Goal: Task Accomplishment & Management: Manage account settings

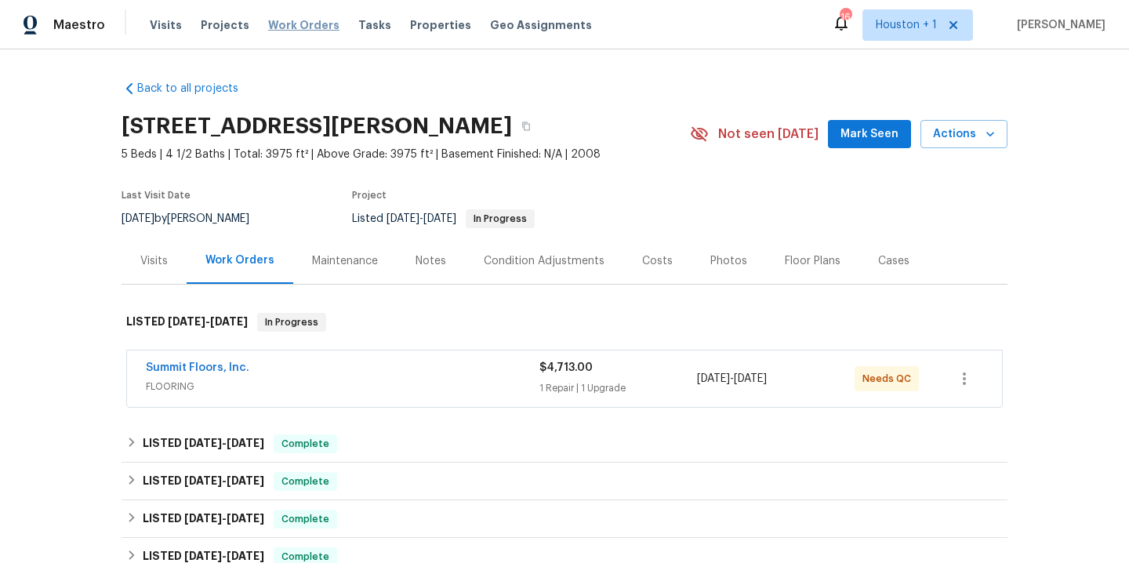
click at [304, 31] on span "Work Orders" at bounding box center [303, 25] width 71 height 16
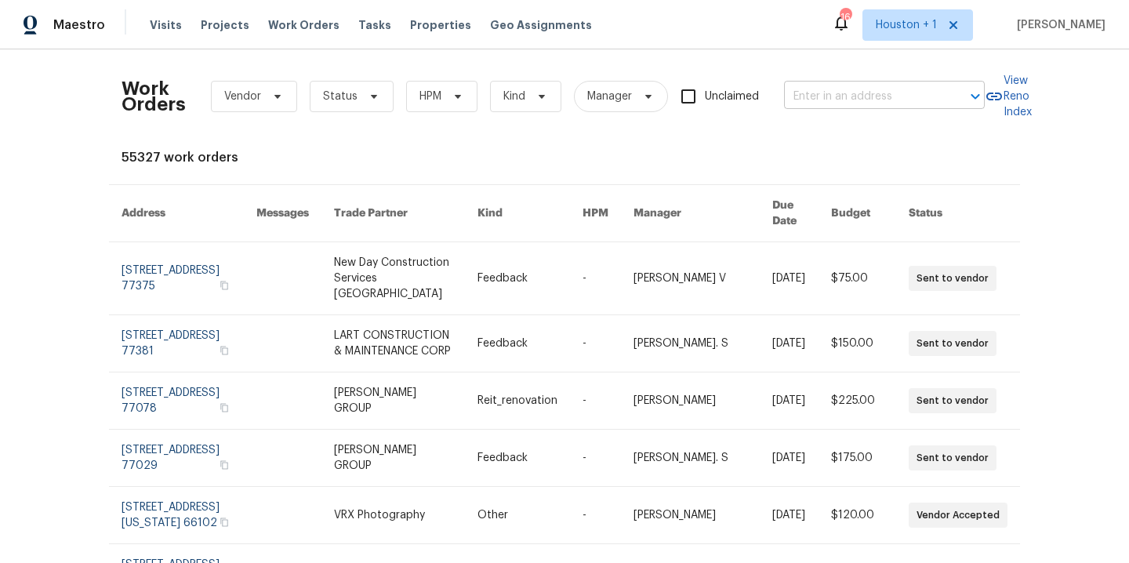
click at [793, 92] on input "text" at bounding box center [862, 97] width 157 height 24
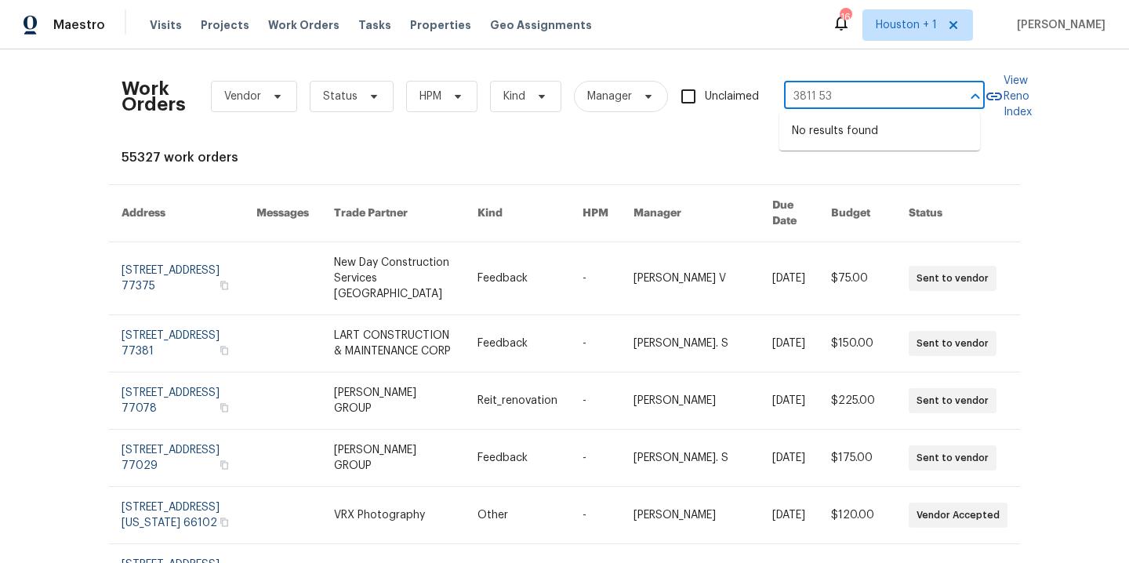
type input "3811 5"
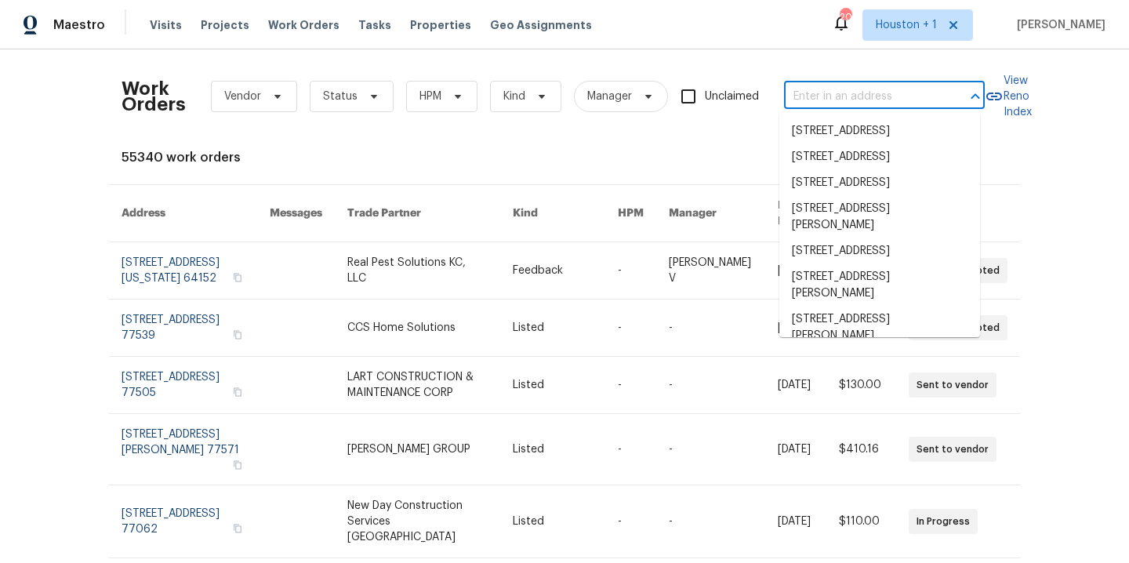
click at [890, 107] on input "text" at bounding box center [862, 97] width 157 height 24
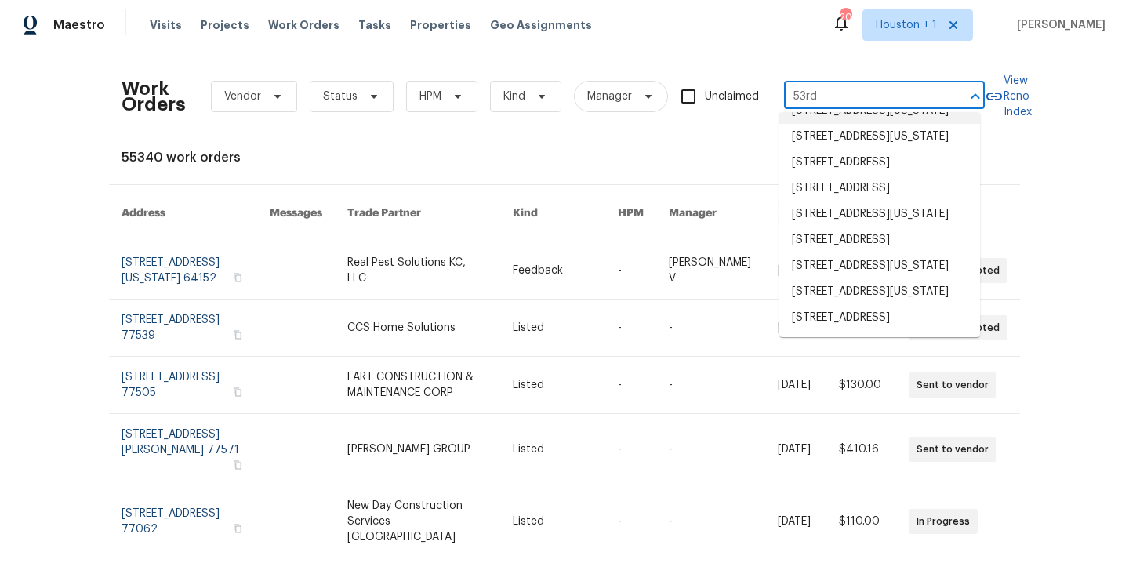
scroll to position [253, 0]
type input "53rd"
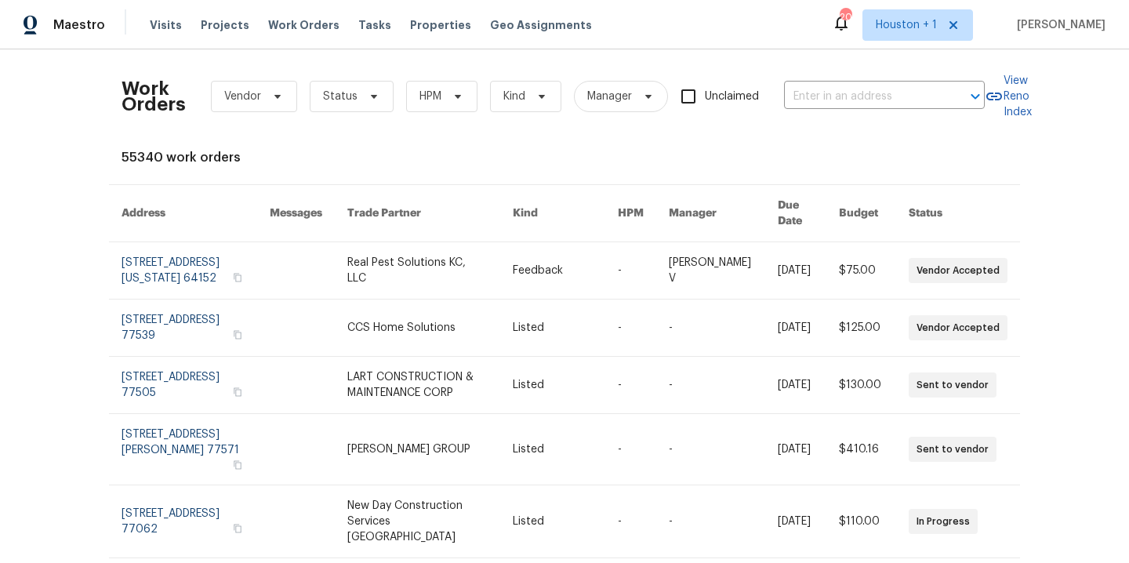
click at [644, 141] on div "Work Orders Vendor Status HPM Kind Manager Unclaimed ​ View Reno Index 55340 wo…" at bounding box center [565, 490] width 886 height 856
click at [887, 96] on input "text" at bounding box center [862, 97] width 157 height 24
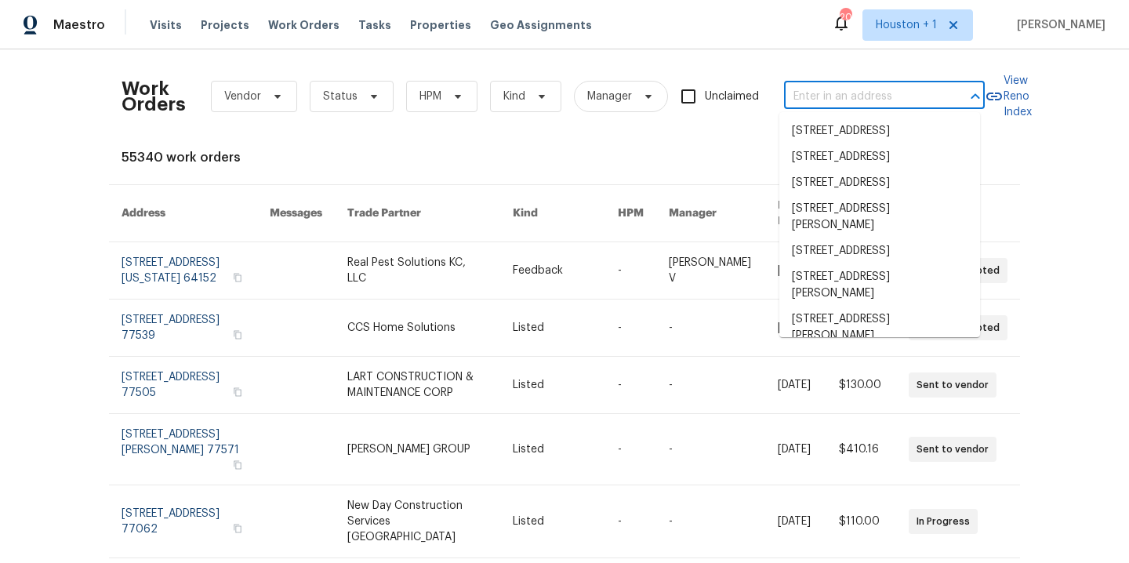
scroll to position [188, 0]
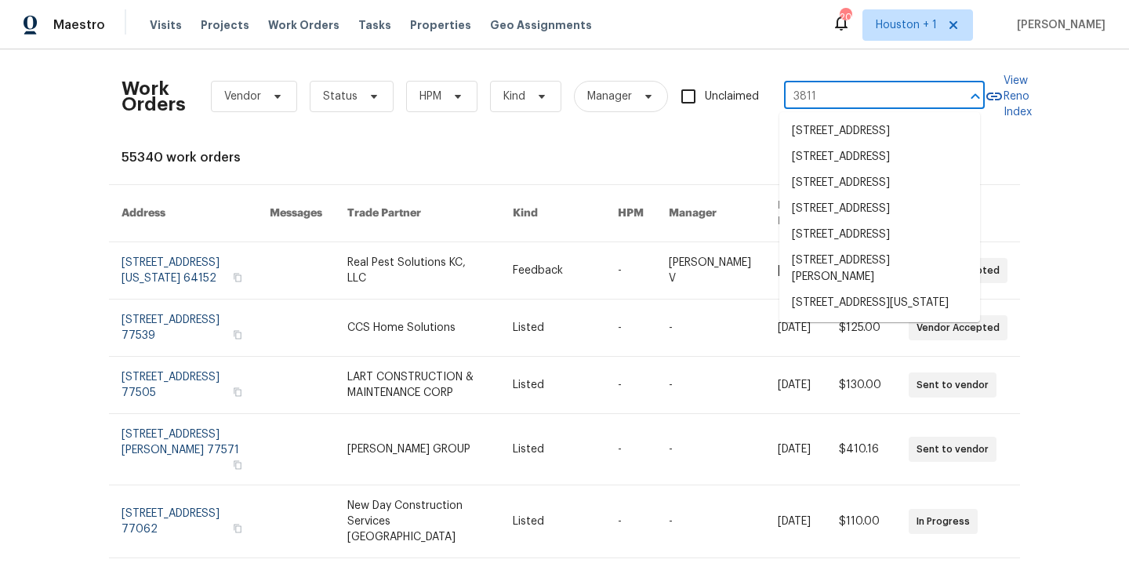
type input "3811 w"
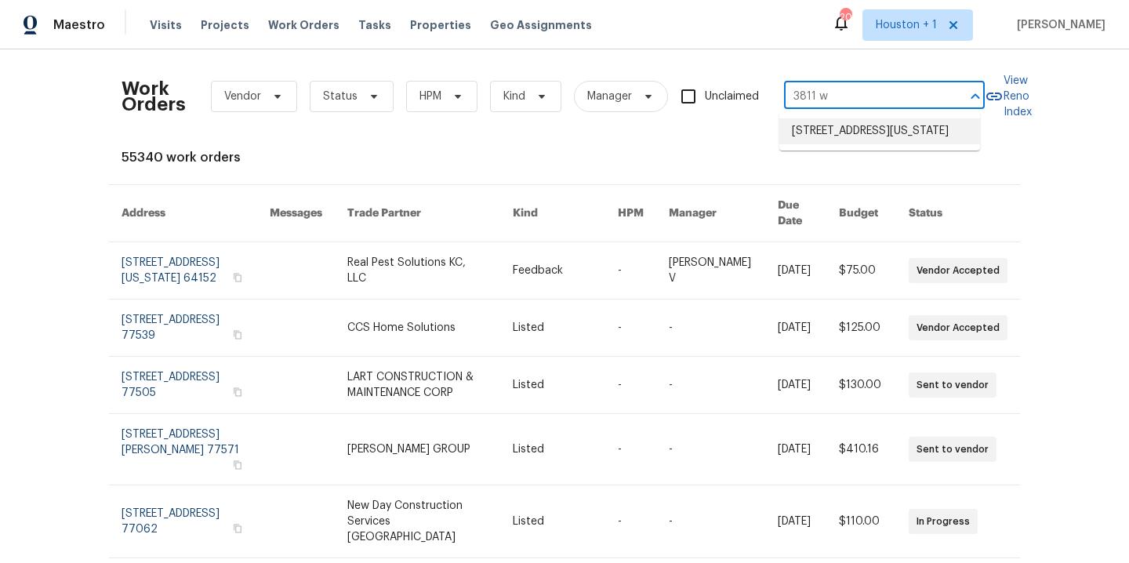
click at [912, 144] on li "[STREET_ADDRESS][US_STATE]" at bounding box center [879, 131] width 201 height 26
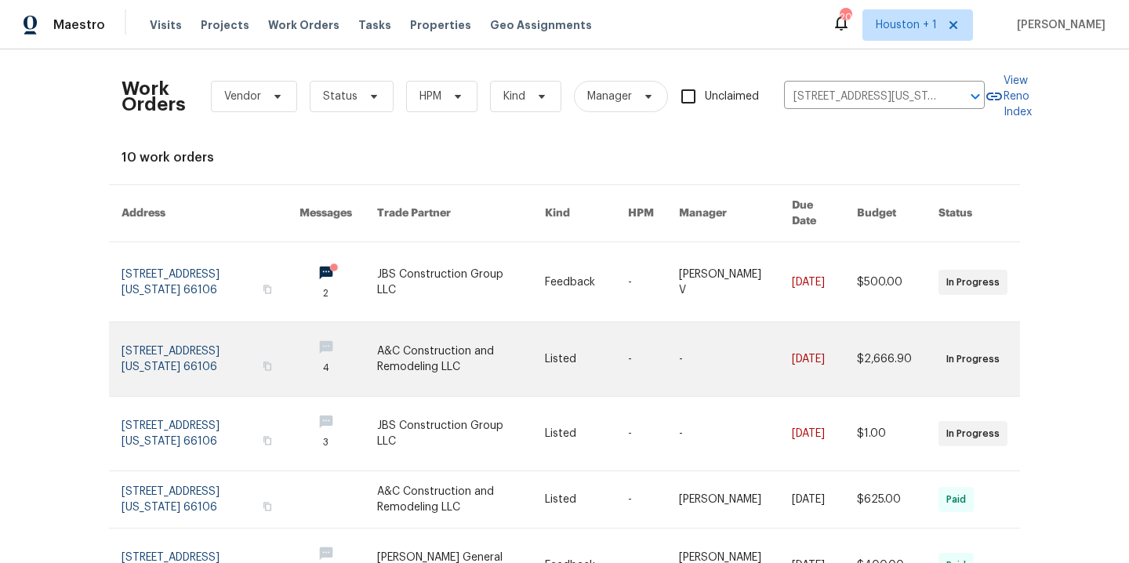
click at [441, 337] on link at bounding box center [461, 359] width 168 height 74
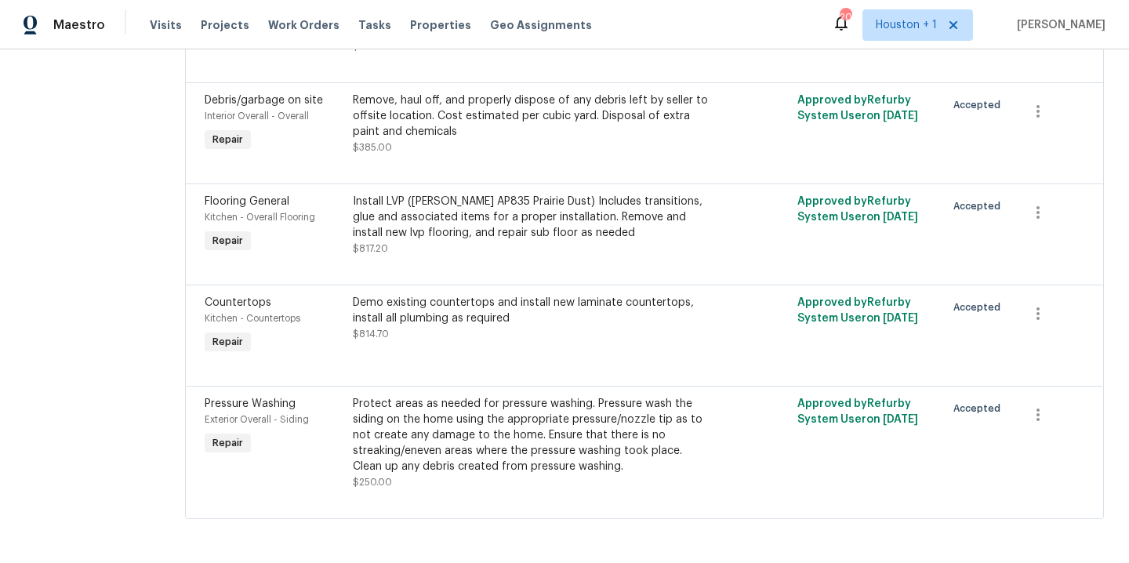
scroll to position [349, 0]
click at [107, 171] on section "All work orders [STREET_ADDRESS][US_STATE] Home details Vendor Info A&C Constru…" at bounding box center [86, 138] width 122 height 799
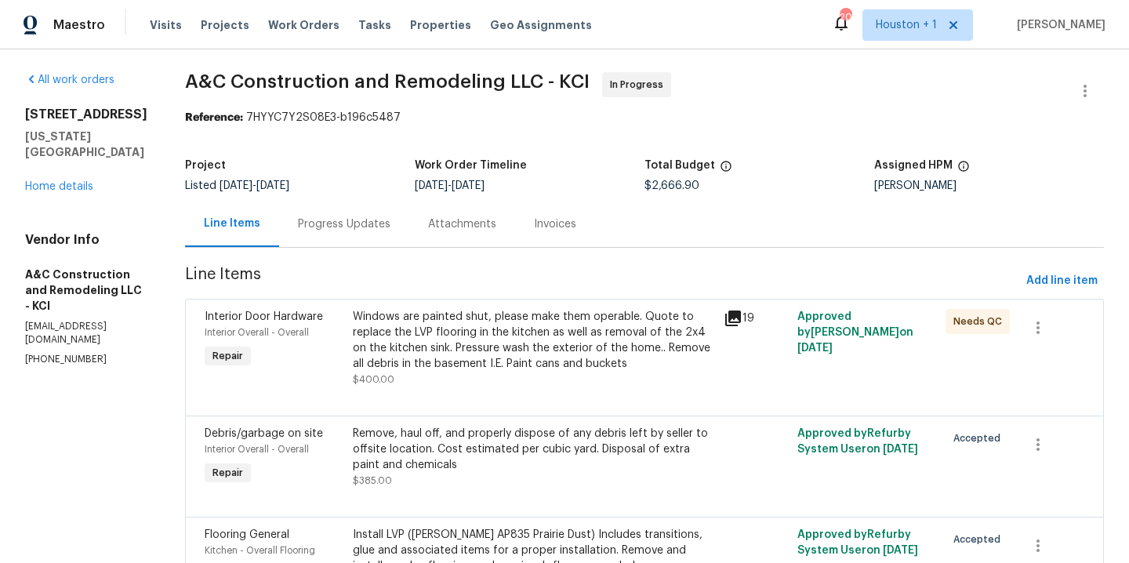
scroll to position [0, 0]
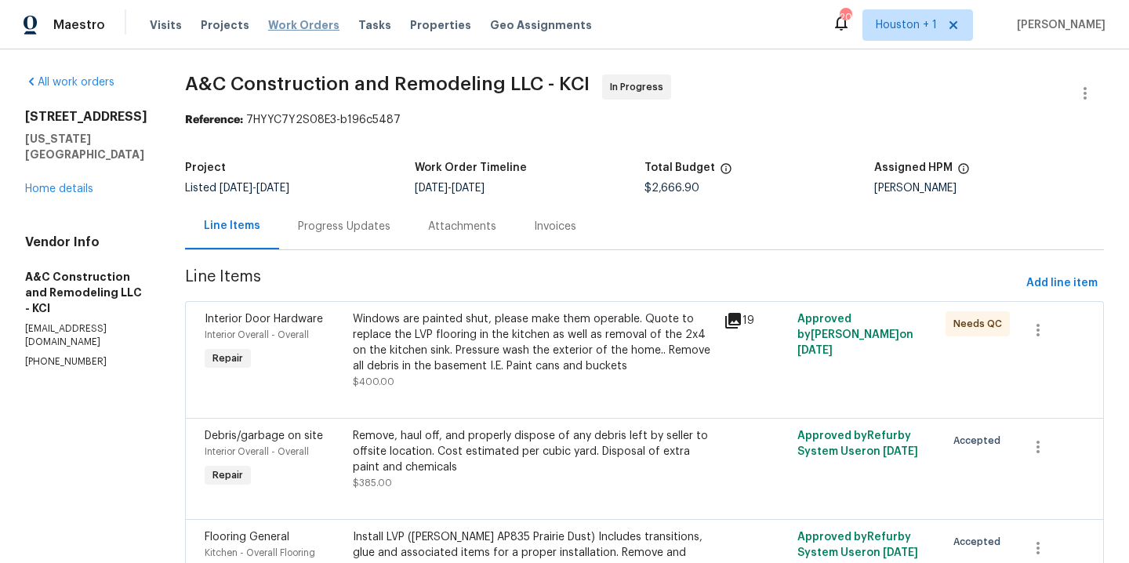
click at [303, 21] on span "Work Orders" at bounding box center [303, 25] width 71 height 16
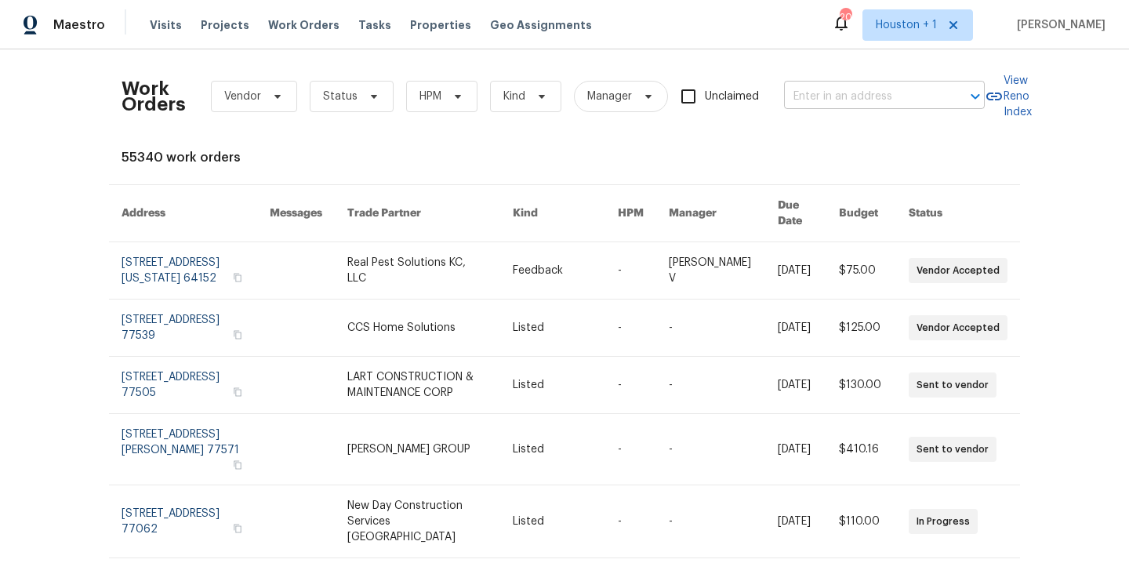
click at [862, 97] on input "text" at bounding box center [862, 97] width 157 height 24
type input "2300 ne"
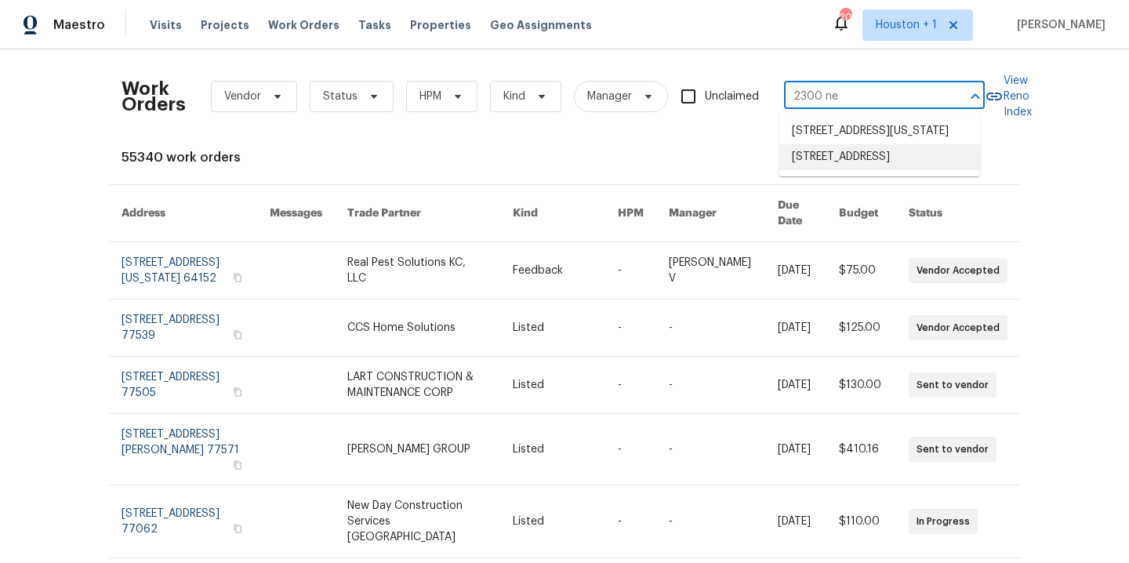
click at [920, 170] on li "[STREET_ADDRESS]" at bounding box center [879, 157] width 201 height 26
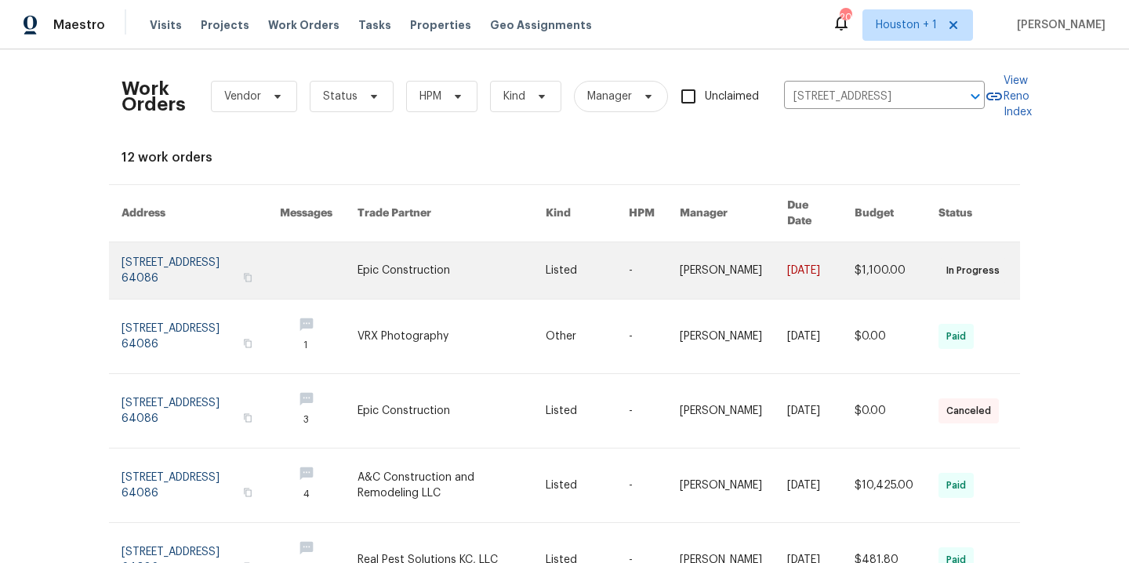
click at [446, 258] on link at bounding box center [452, 270] width 188 height 56
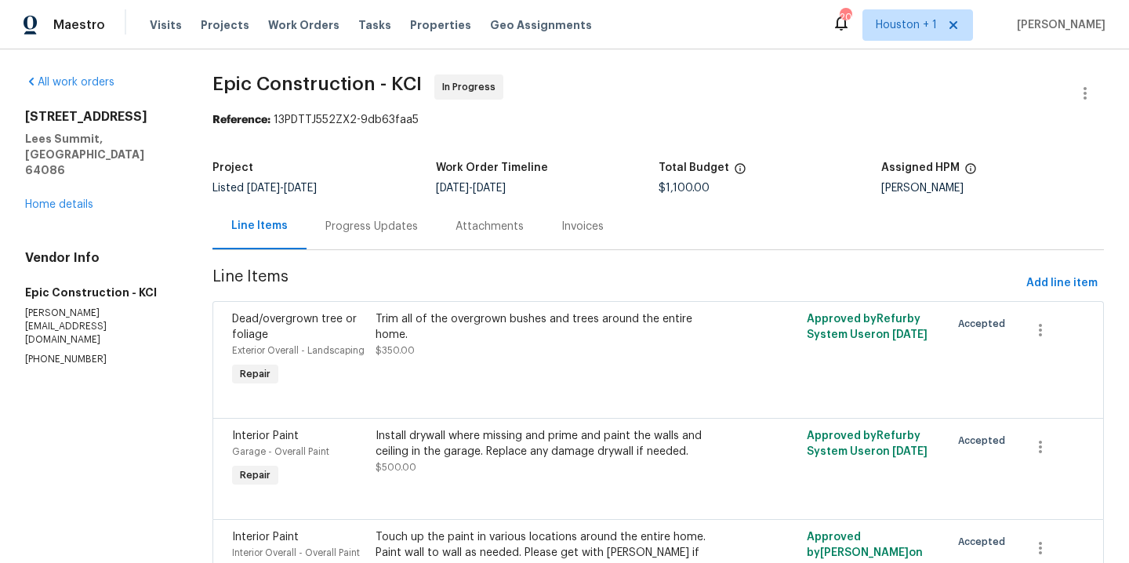
click at [403, 227] on div "Progress Updates" at bounding box center [371, 227] width 93 height 16
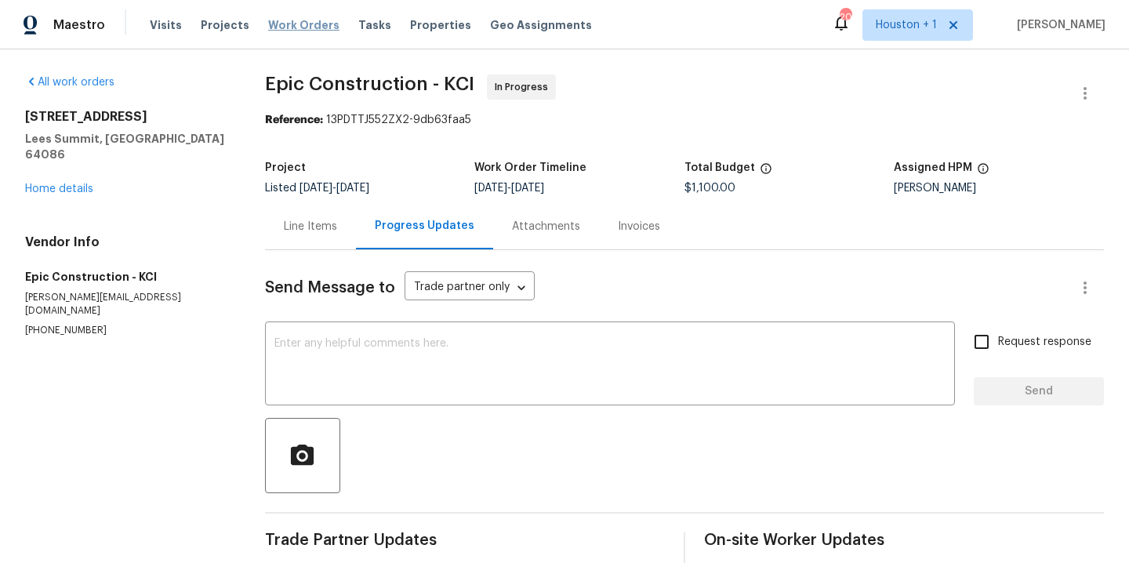
click at [283, 31] on span "Work Orders" at bounding box center [303, 25] width 71 height 16
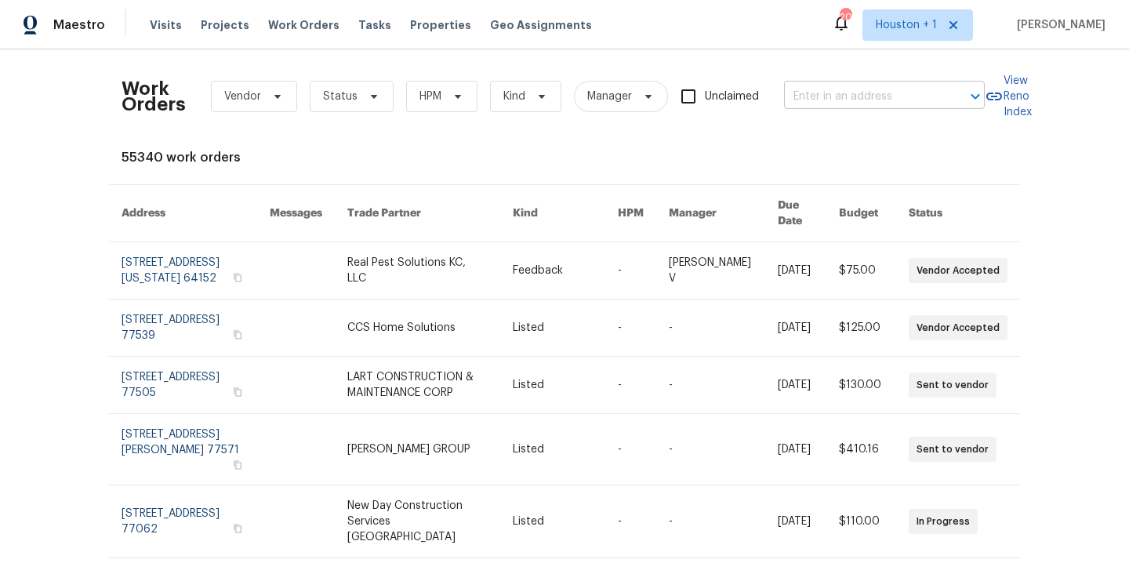
click at [877, 92] on input "text" at bounding box center [862, 97] width 157 height 24
type input "wyan"
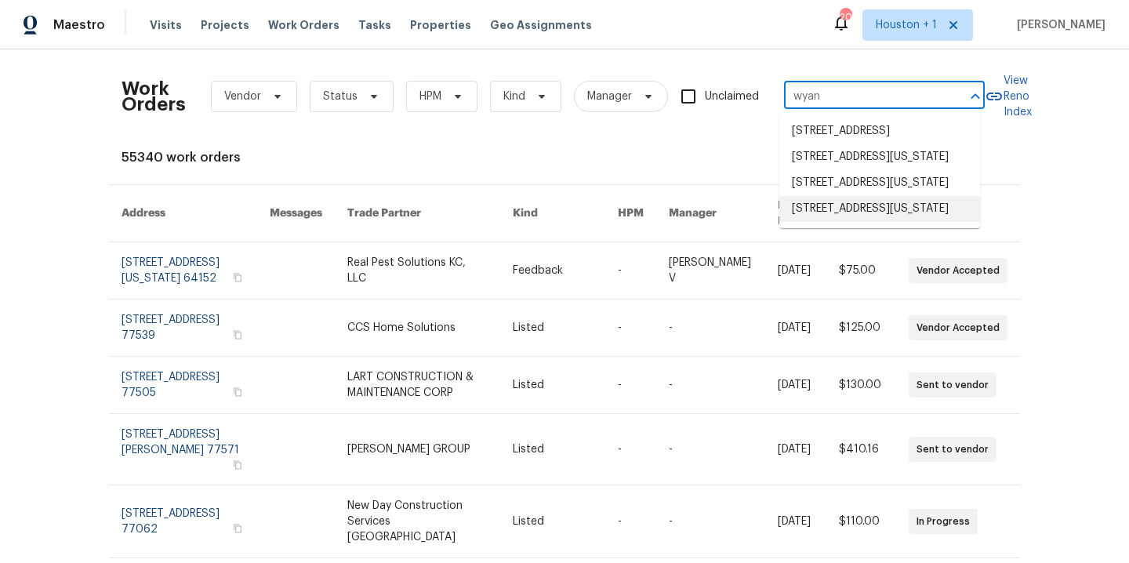
click at [897, 222] on li "[STREET_ADDRESS][US_STATE]" at bounding box center [879, 209] width 201 height 26
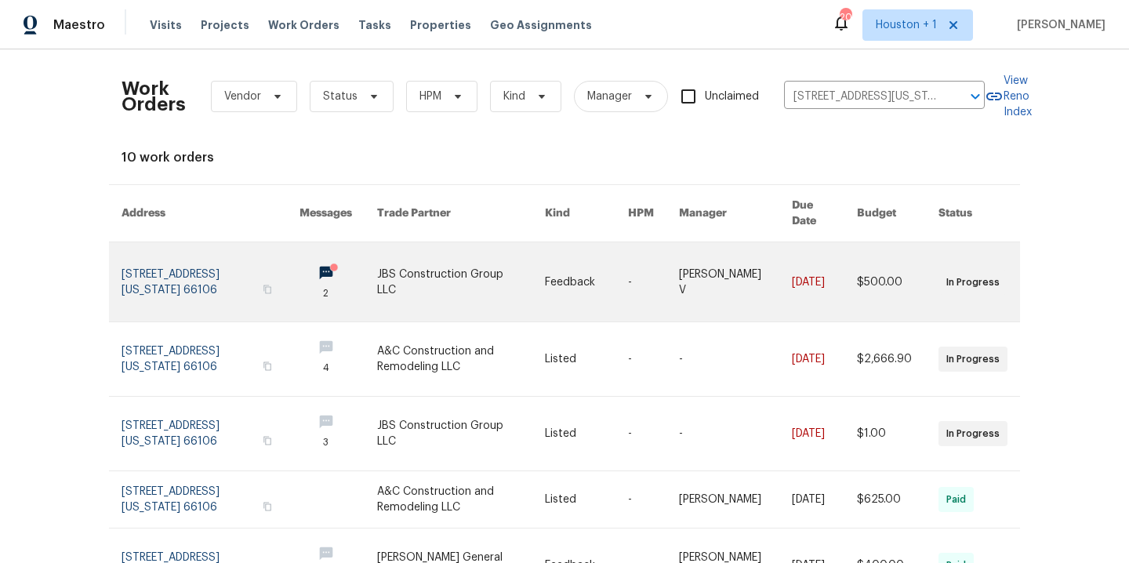
click at [426, 281] on link at bounding box center [461, 281] width 168 height 79
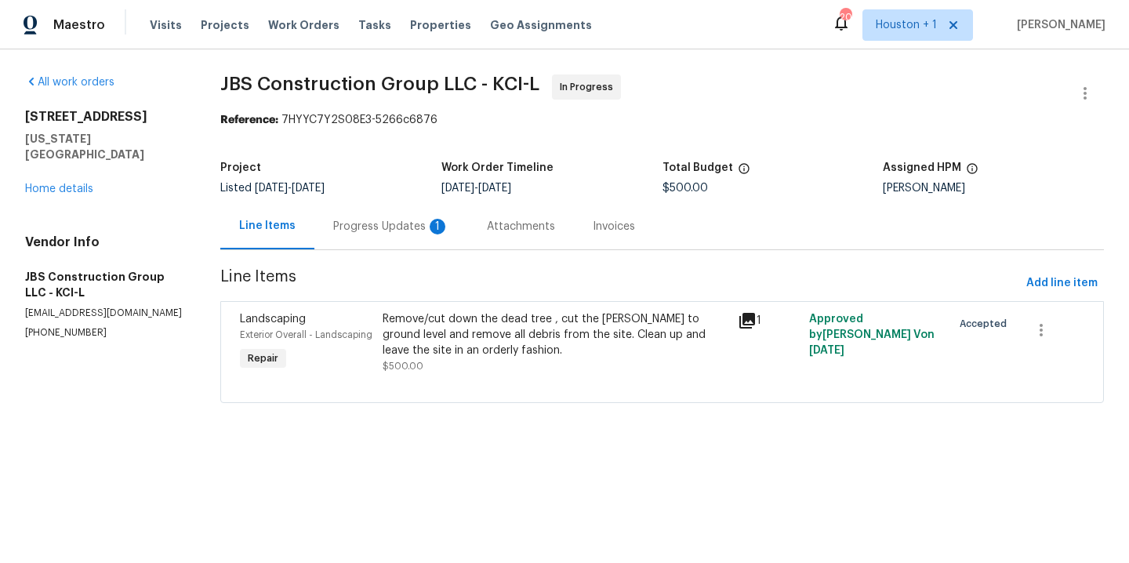
click at [592, 331] on div "Remove/cut down the dead tree , cut the [PERSON_NAME] to ground level and remov…" at bounding box center [556, 334] width 347 height 47
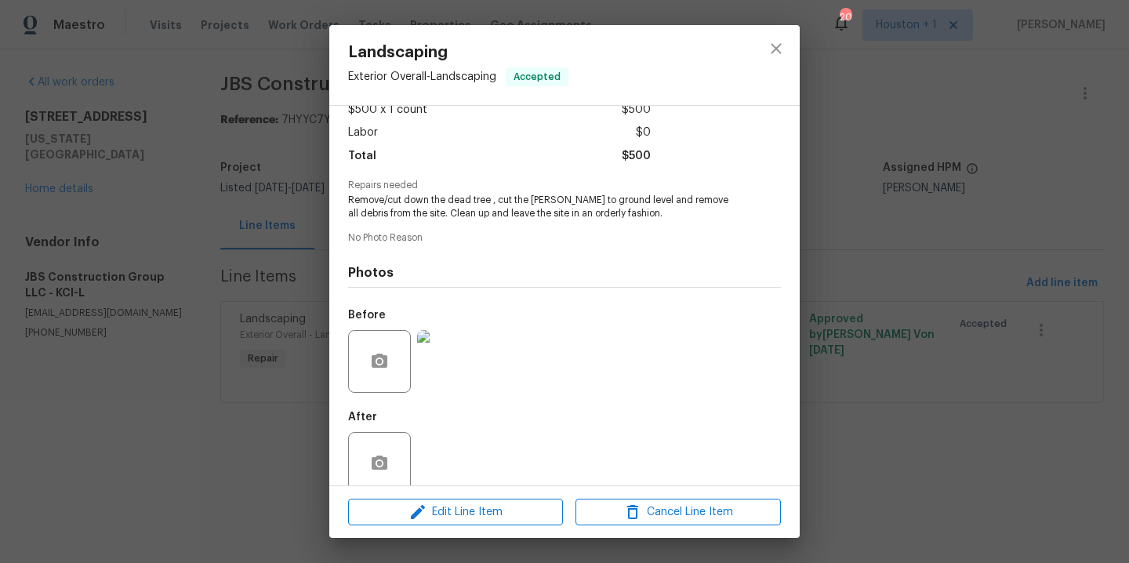
scroll to position [120, 0]
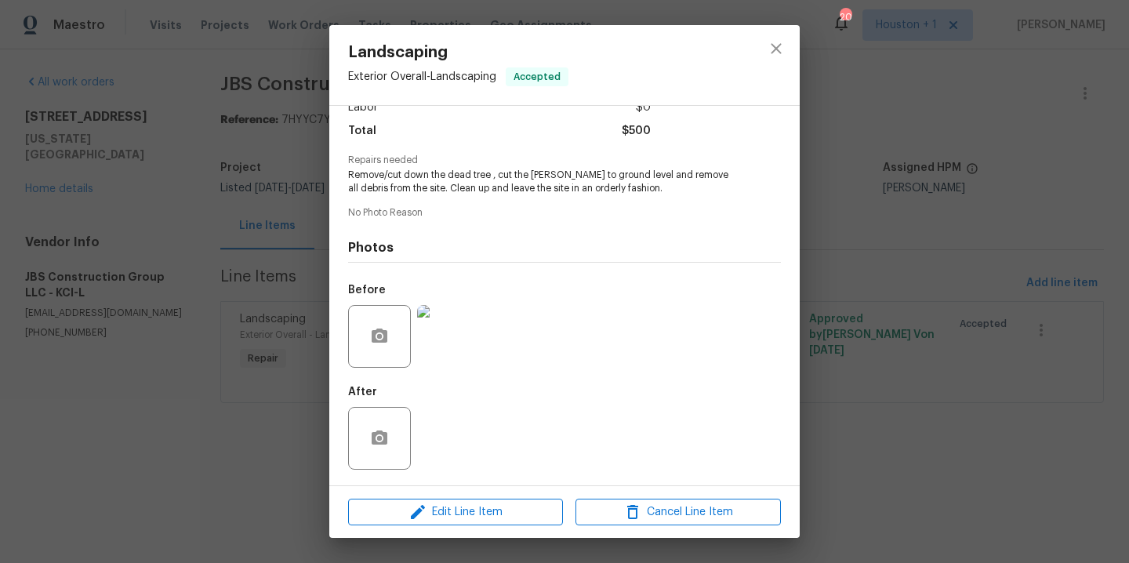
click at [467, 353] on img at bounding box center [448, 336] width 63 height 63
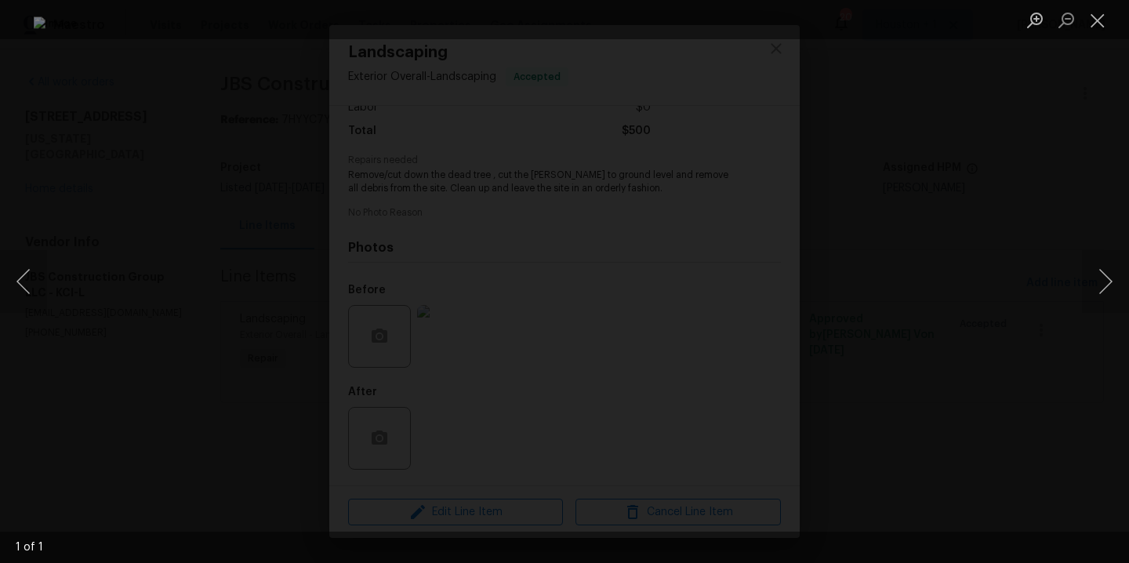
click at [916, 281] on div "Lightbox" at bounding box center [564, 281] width 1129 height 563
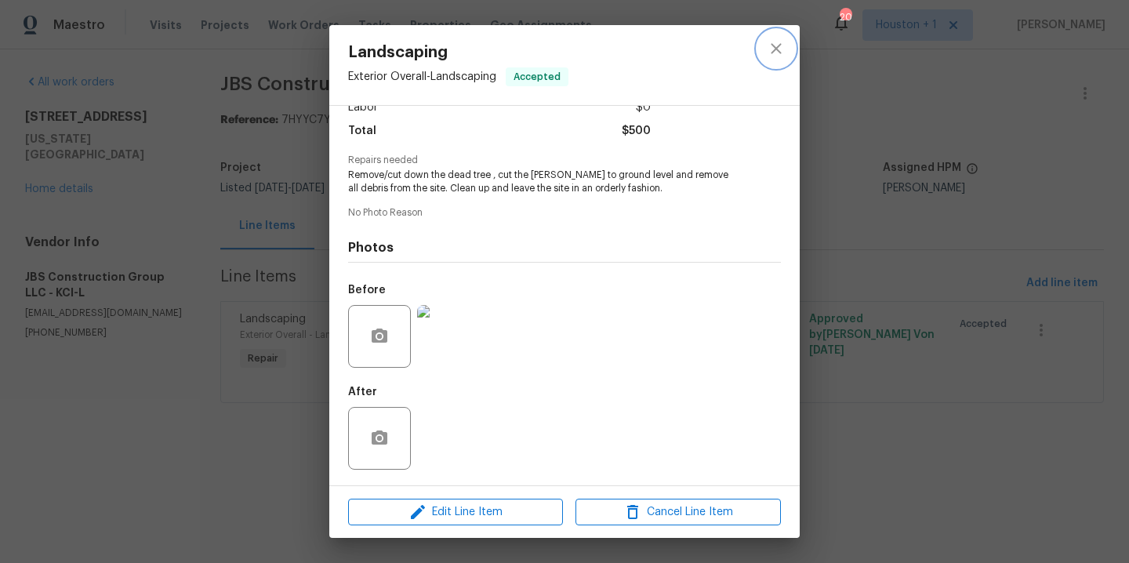
click at [775, 48] on icon "close" at bounding box center [776, 48] width 19 height 19
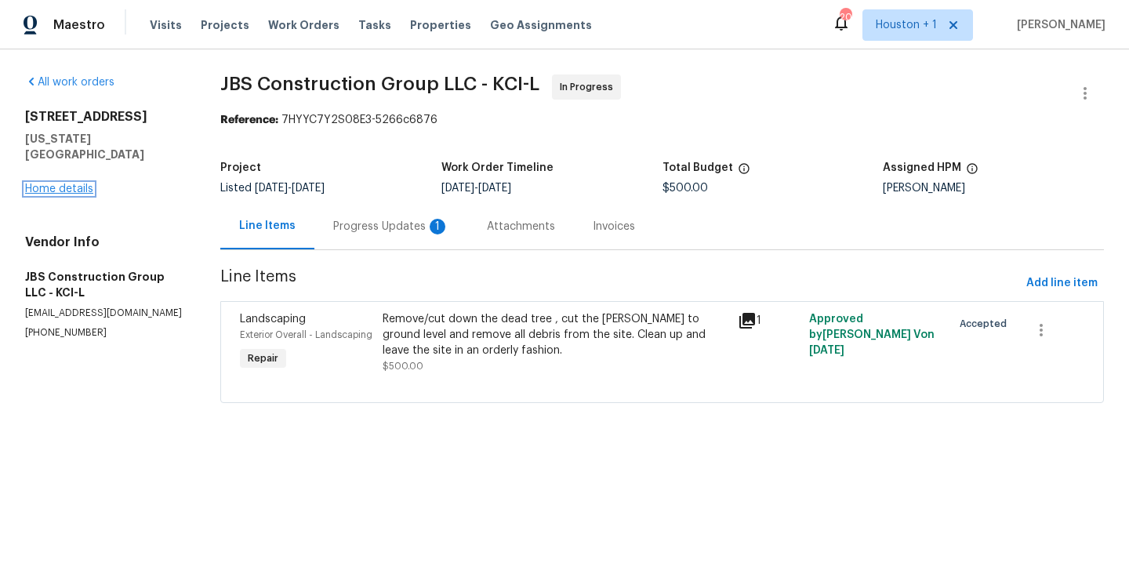
click at [66, 183] on link "Home details" at bounding box center [59, 188] width 68 height 11
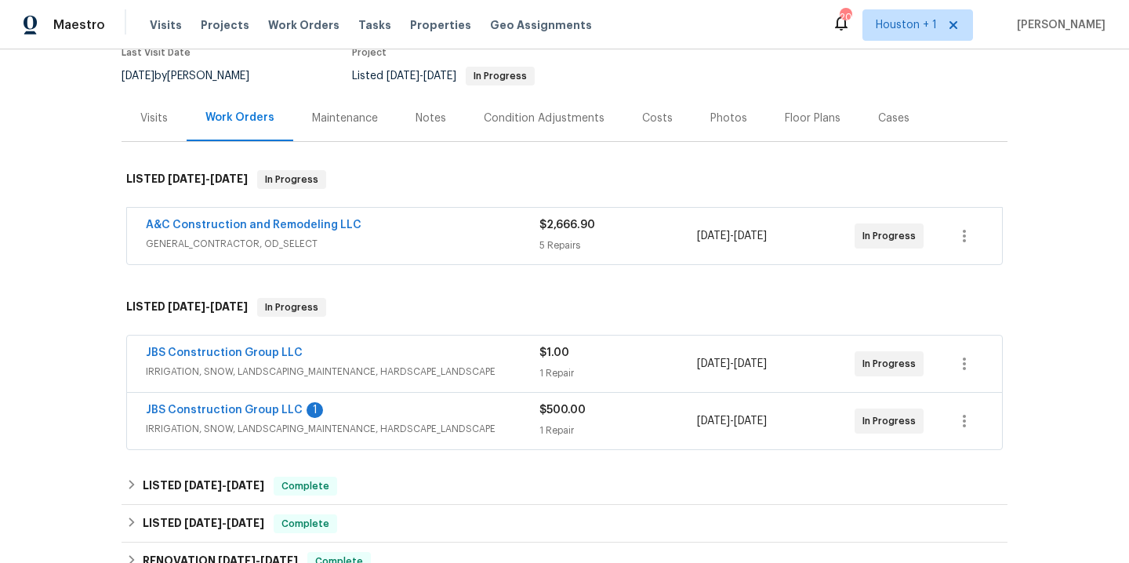
scroll to position [141, 0]
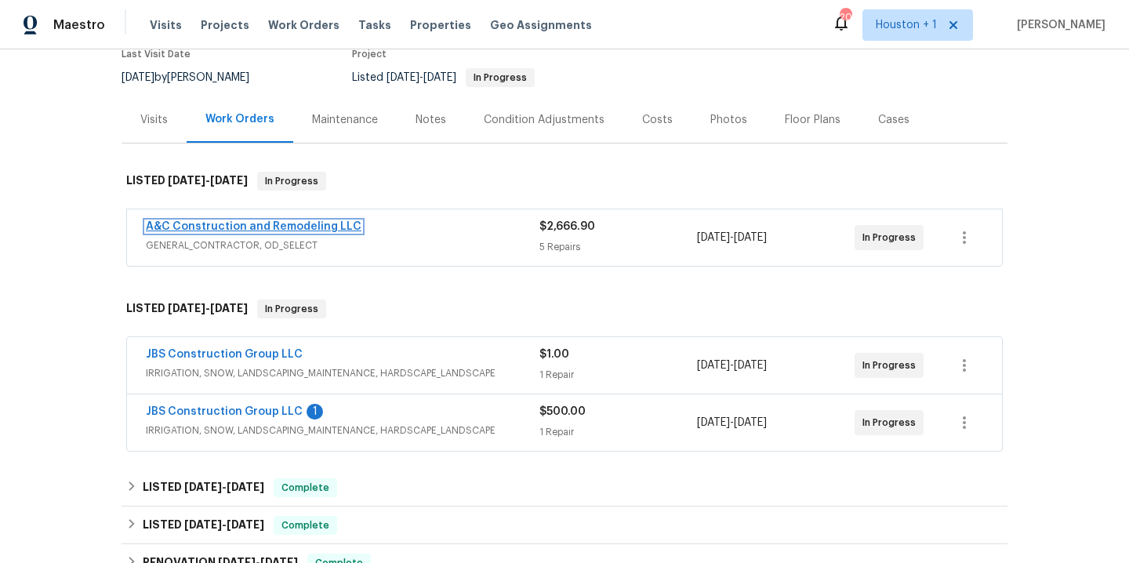
click at [267, 227] on link "A&C Construction and Remodeling LLC" at bounding box center [254, 226] width 216 height 11
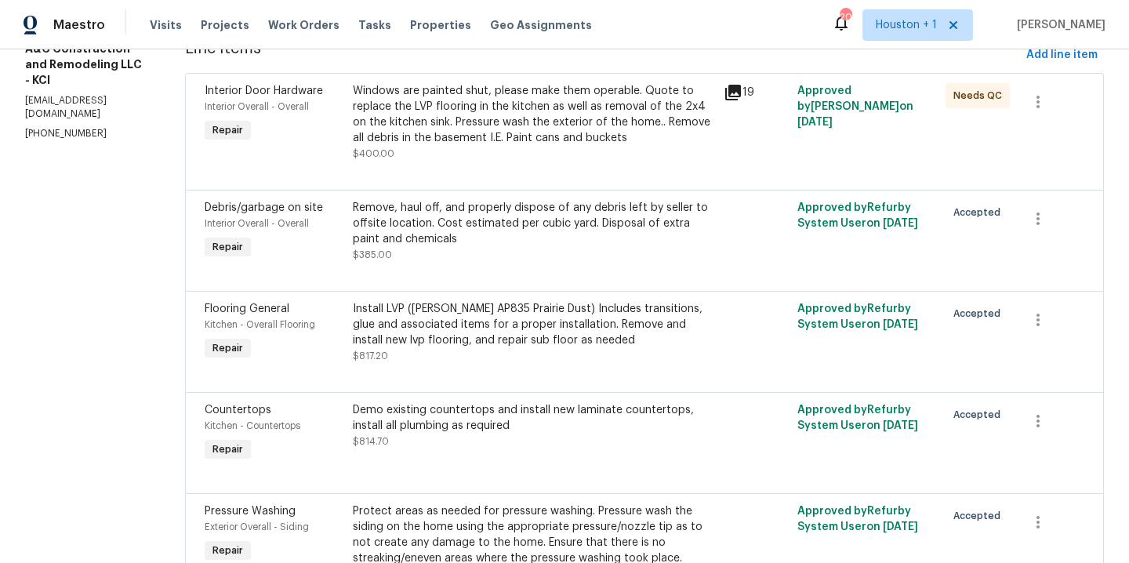
scroll to position [228, 0]
click at [647, 362] on div "Install LVP ([PERSON_NAME] AP835 Prairie Dust) Includes transitions, glue and a…" at bounding box center [533, 332] width 361 height 63
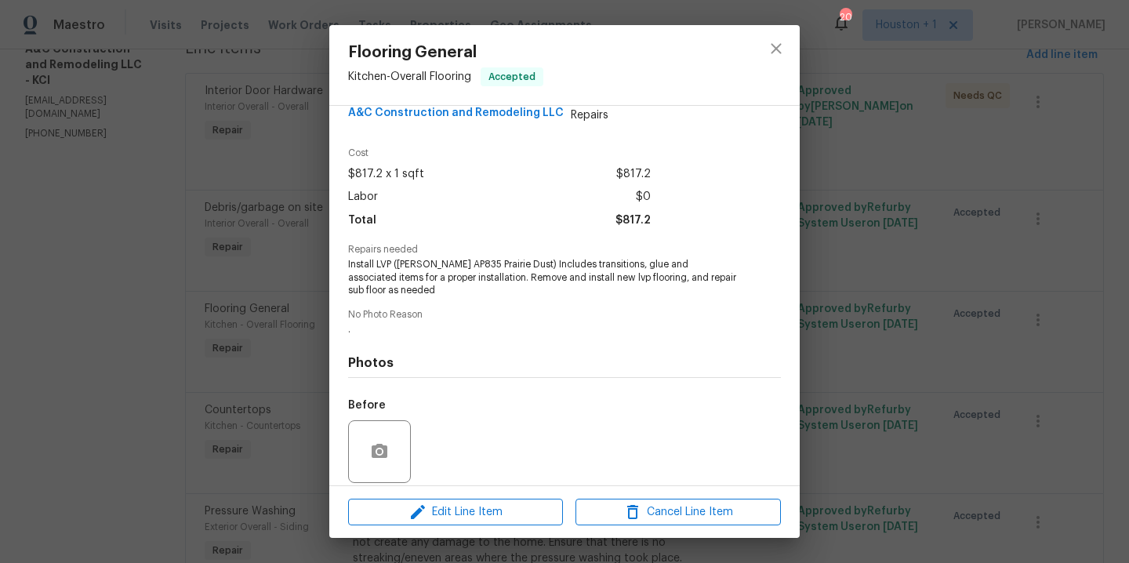
scroll to position [0, 0]
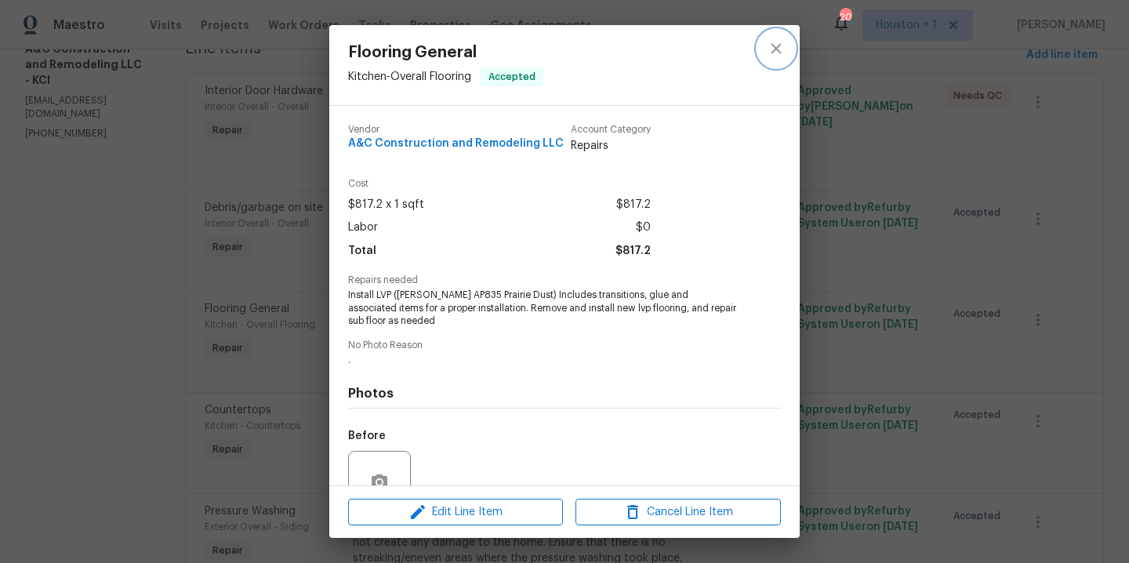
click at [777, 42] on icon "close" at bounding box center [776, 48] width 19 height 19
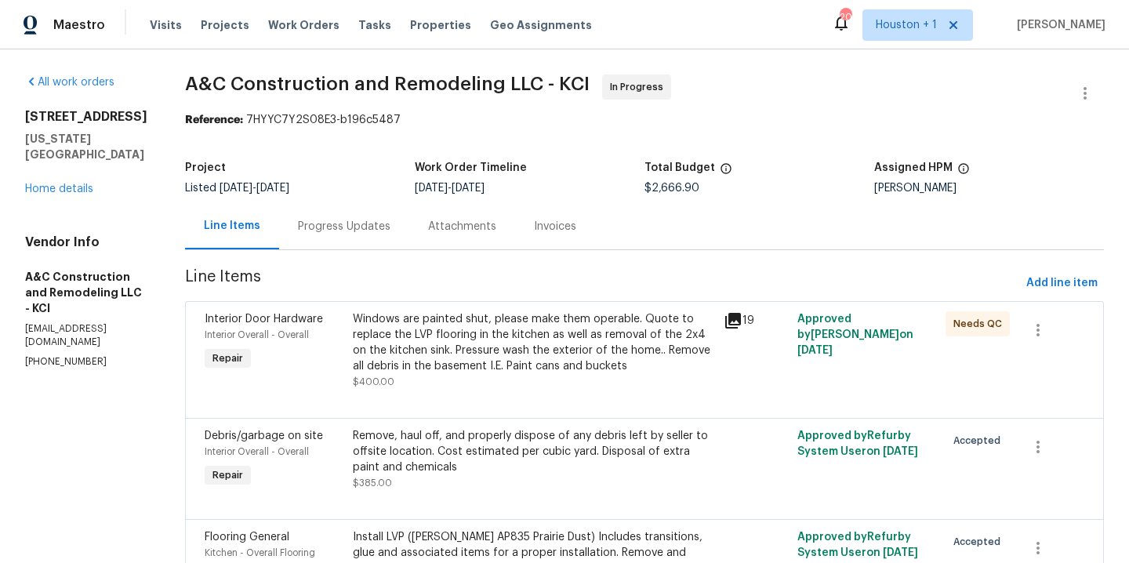
click at [60, 180] on div "All work orders [STREET_ADDRESS][US_STATE] Home details Vendor Info A&C Constru…" at bounding box center [86, 221] width 122 height 294
click at [60, 183] on link "Home details" at bounding box center [59, 188] width 68 height 11
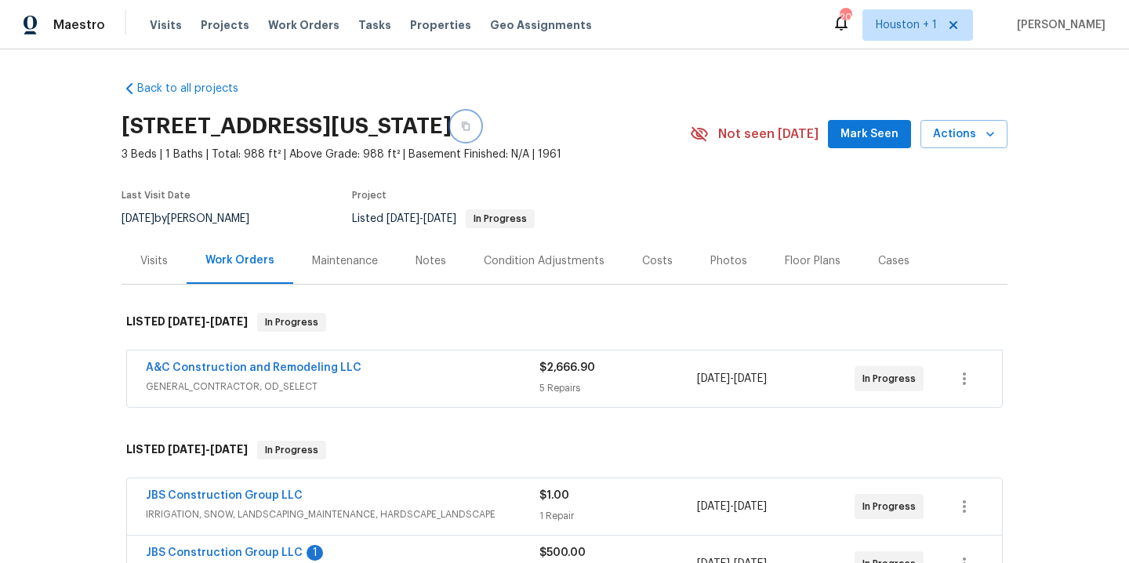
click at [470, 125] on icon "button" at bounding box center [465, 126] width 9 height 9
click at [971, 132] on span "Actions" at bounding box center [964, 135] width 62 height 20
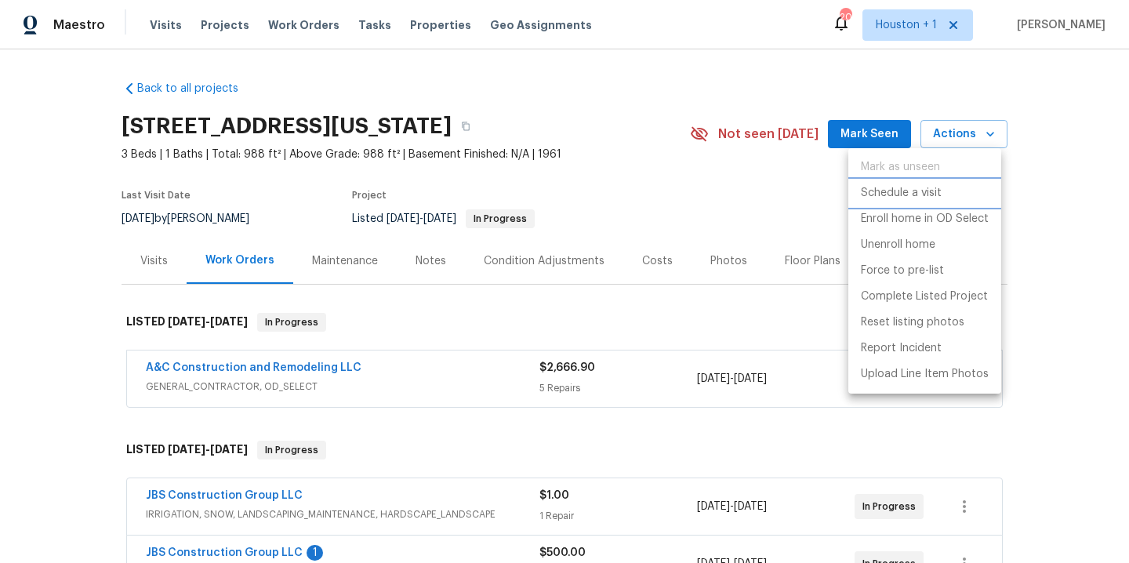
click at [920, 198] on p "Schedule a visit" at bounding box center [901, 193] width 81 height 16
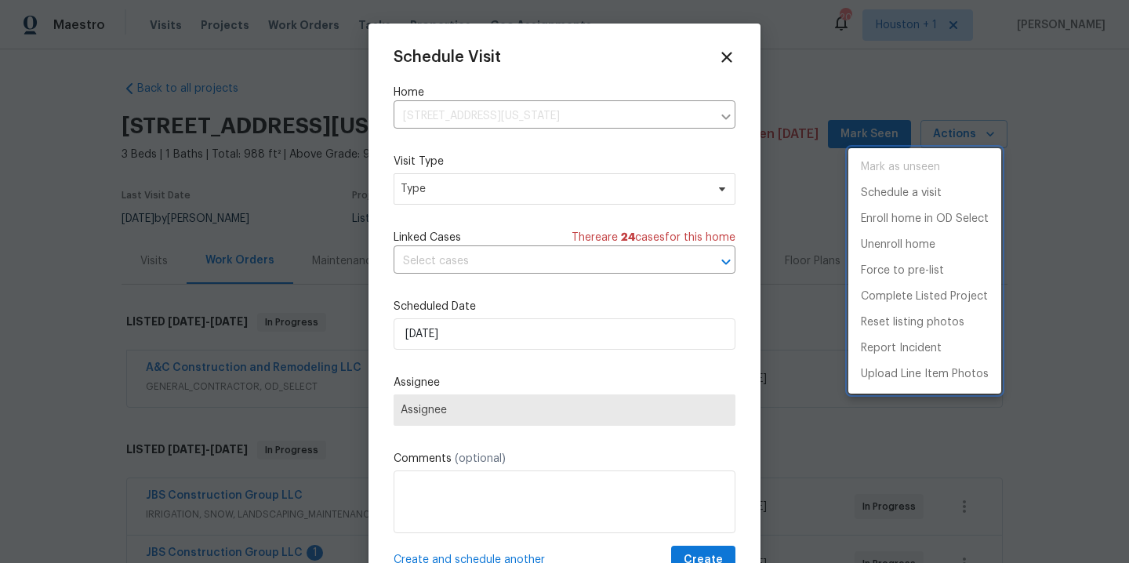
click at [480, 193] on div at bounding box center [564, 281] width 1129 height 563
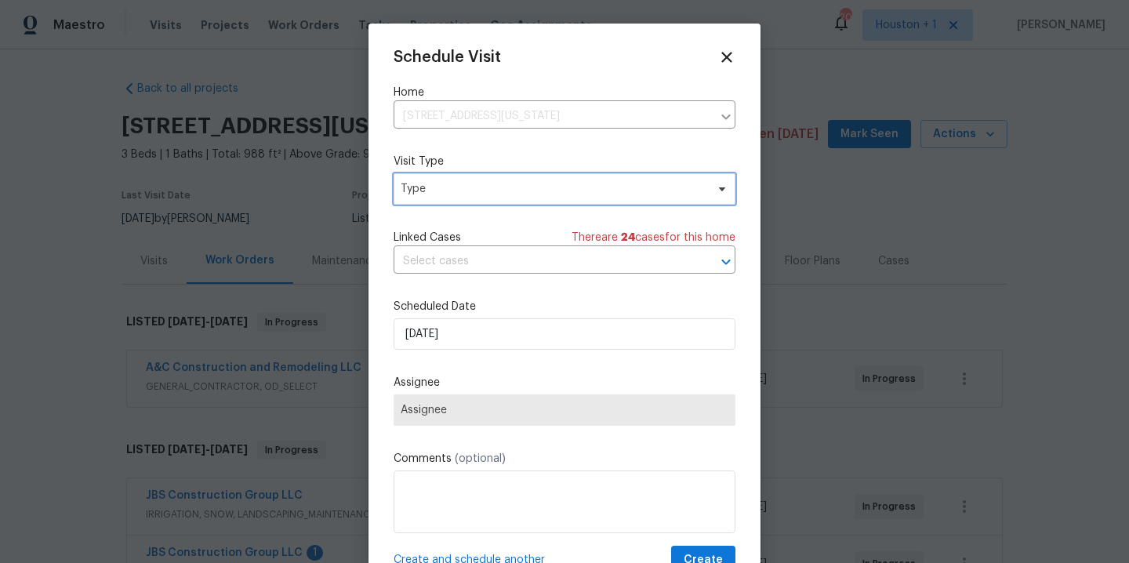
click at [467, 193] on span "Type" at bounding box center [553, 189] width 305 height 16
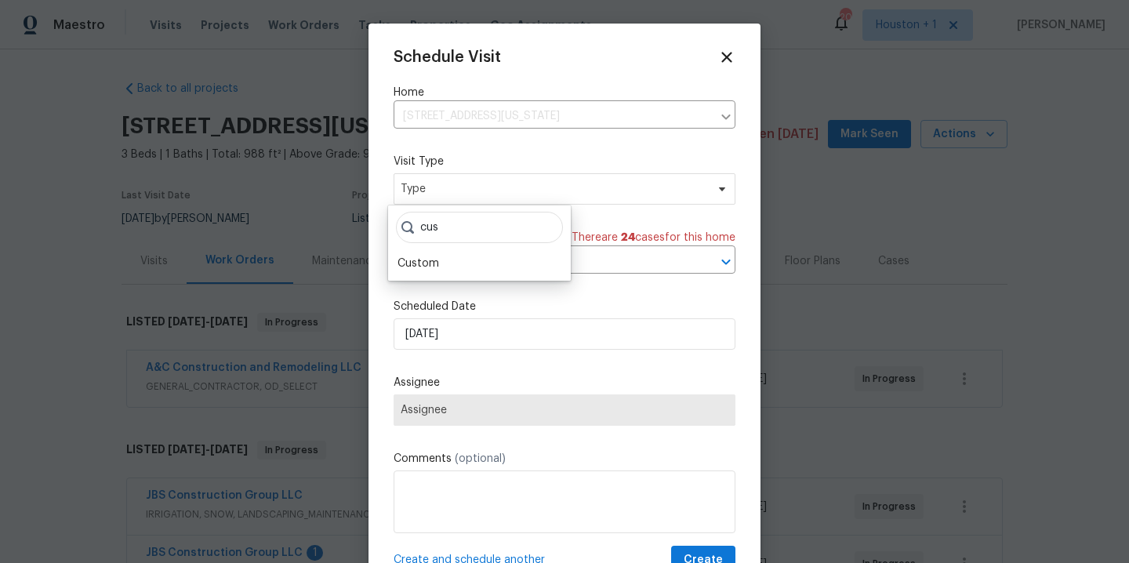
type input "cus"
click at [445, 283] on div "Schedule Visit Home [STREET_ADDRESS][US_STATE] ​ Visit Type Type Linked Cases T…" at bounding box center [565, 312] width 342 height 526
click at [456, 205] on div "Schedule Visit Home [STREET_ADDRESS][US_STATE] ​ Visit Type Type Linked Cases T…" at bounding box center [565, 312] width 342 height 526
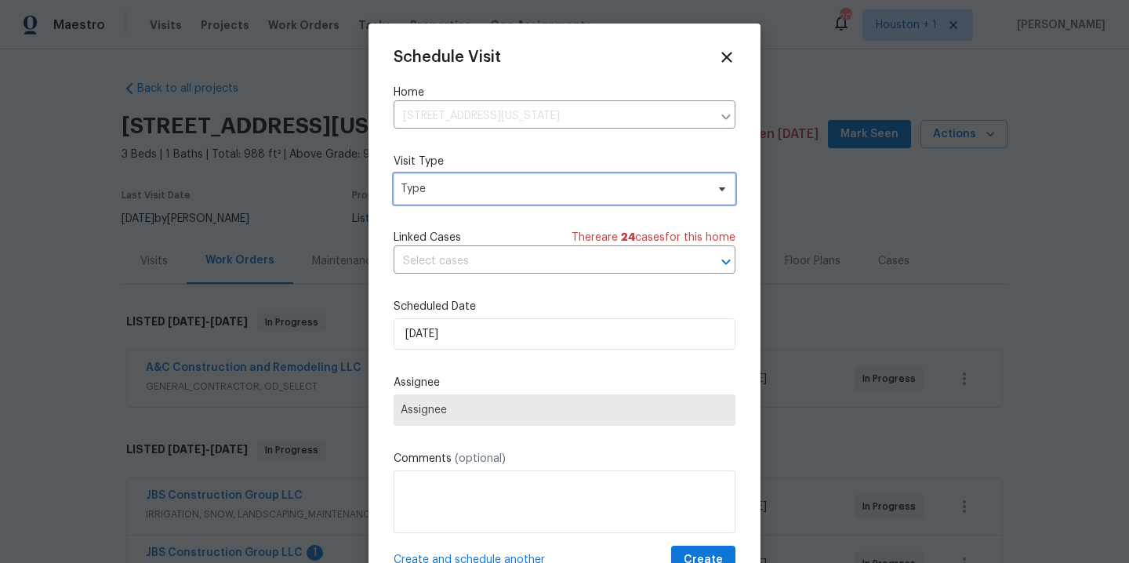
click at [452, 197] on span "Type" at bounding box center [565, 188] width 342 height 31
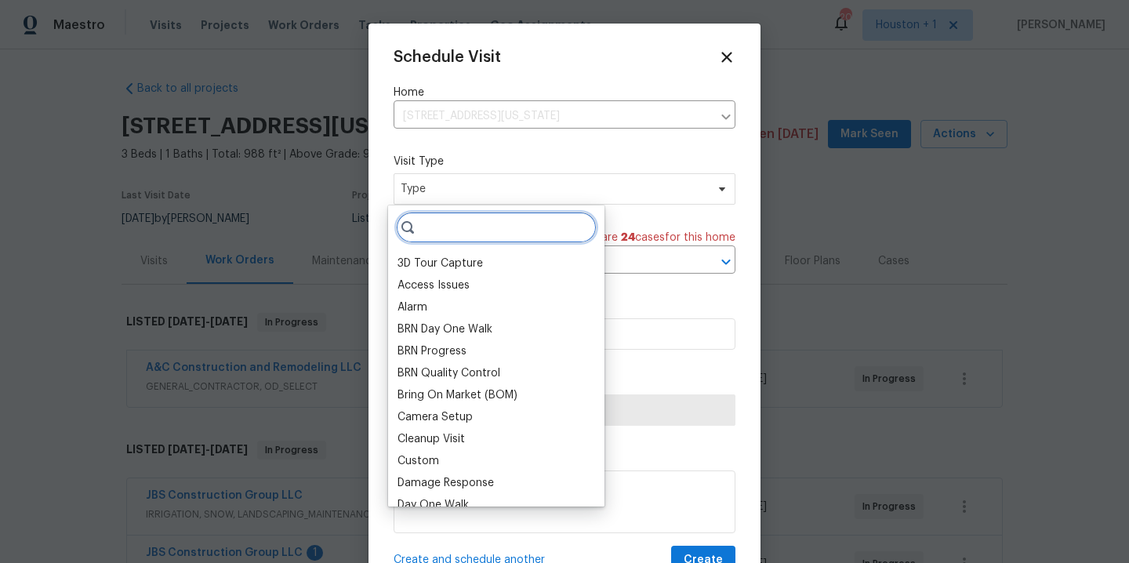
click at [445, 240] on input "search" at bounding box center [496, 227] width 201 height 31
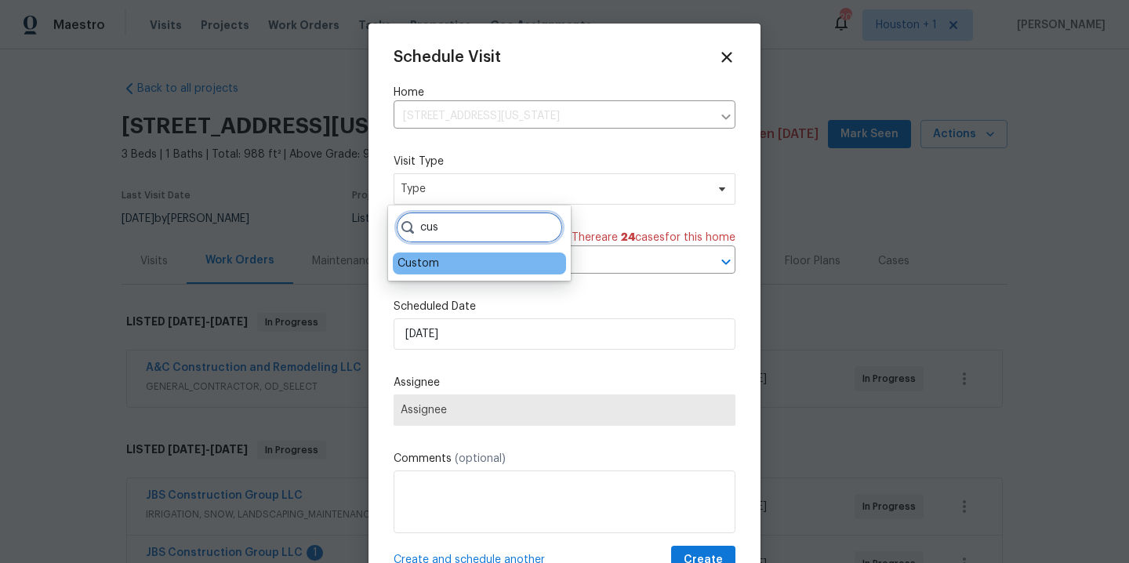
type input "cus"
click at [437, 263] on div "Custom" at bounding box center [479, 263] width 173 height 22
click at [401, 259] on div "Custom" at bounding box center [418, 264] width 42 height 16
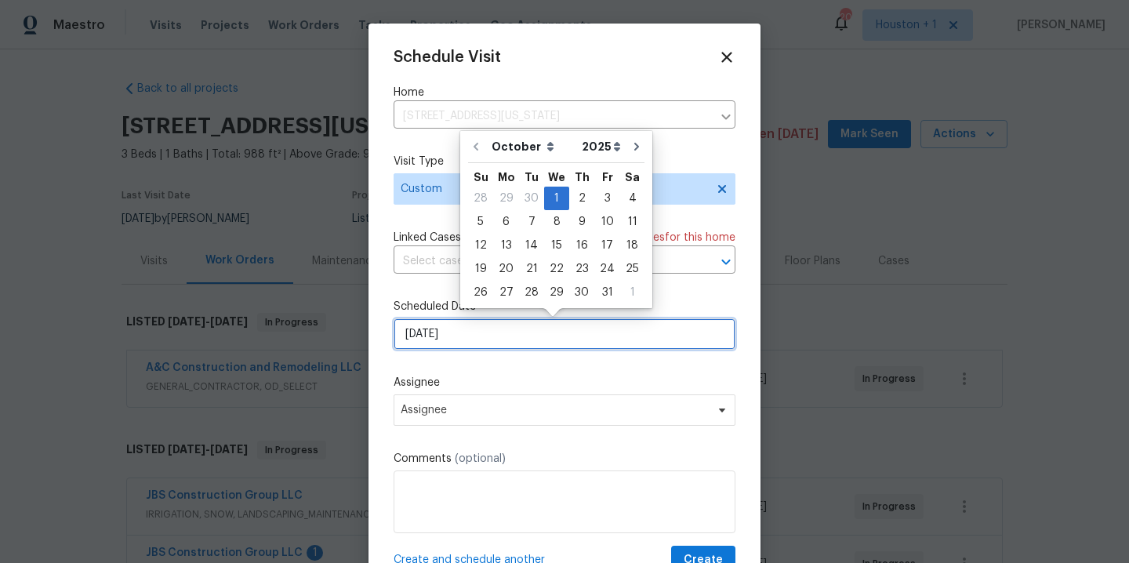
click at [518, 341] on input "[DATE]" at bounding box center [565, 333] width 342 height 31
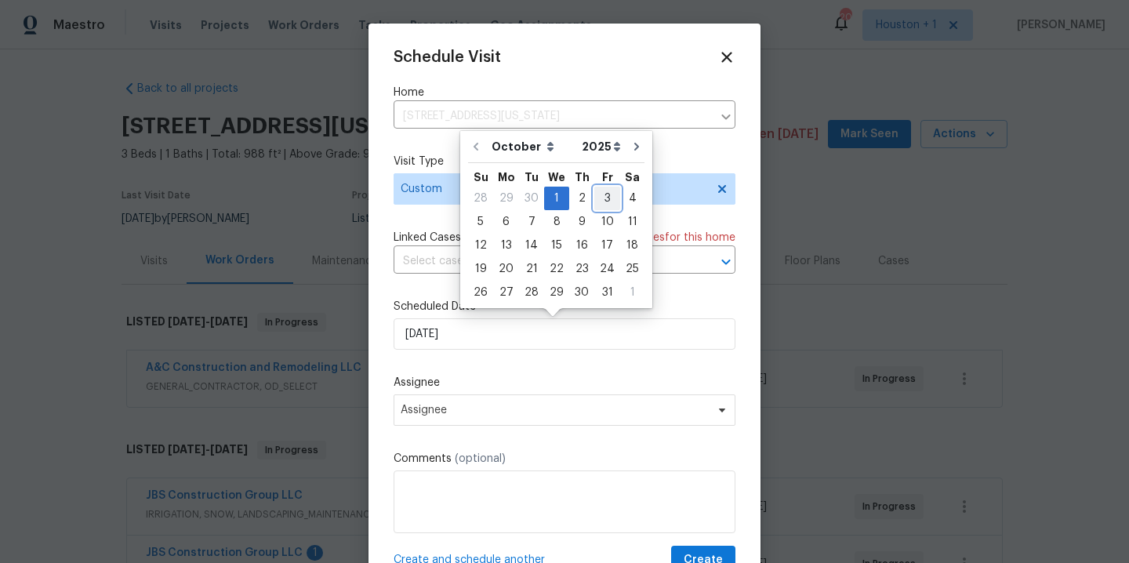
click at [597, 199] on div "3" at bounding box center [607, 198] width 26 height 22
type input "[DATE]"
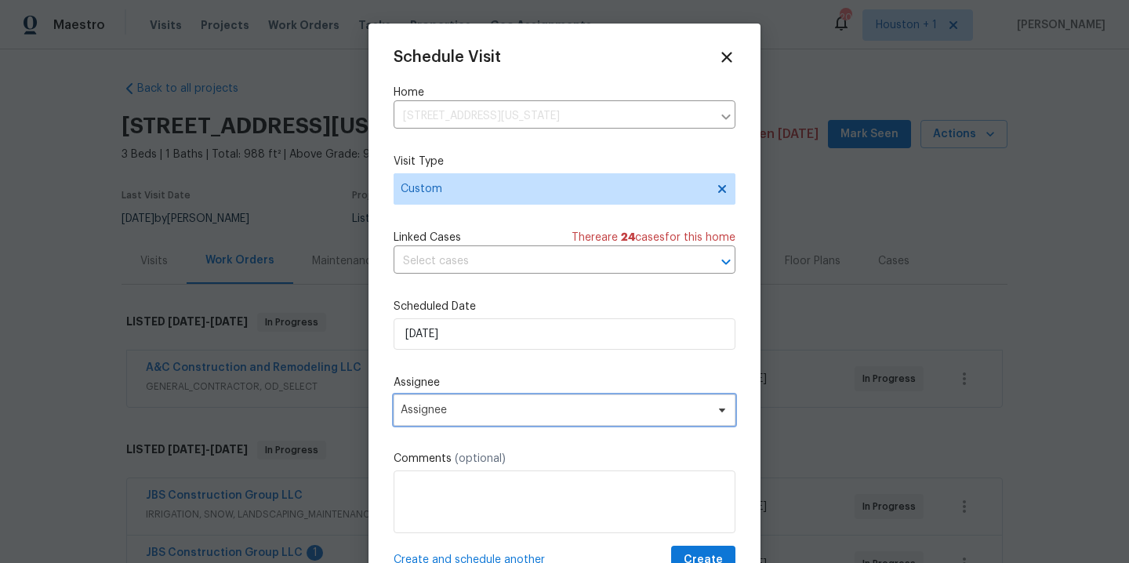
click at [521, 411] on span "Assignee" at bounding box center [554, 410] width 307 height 13
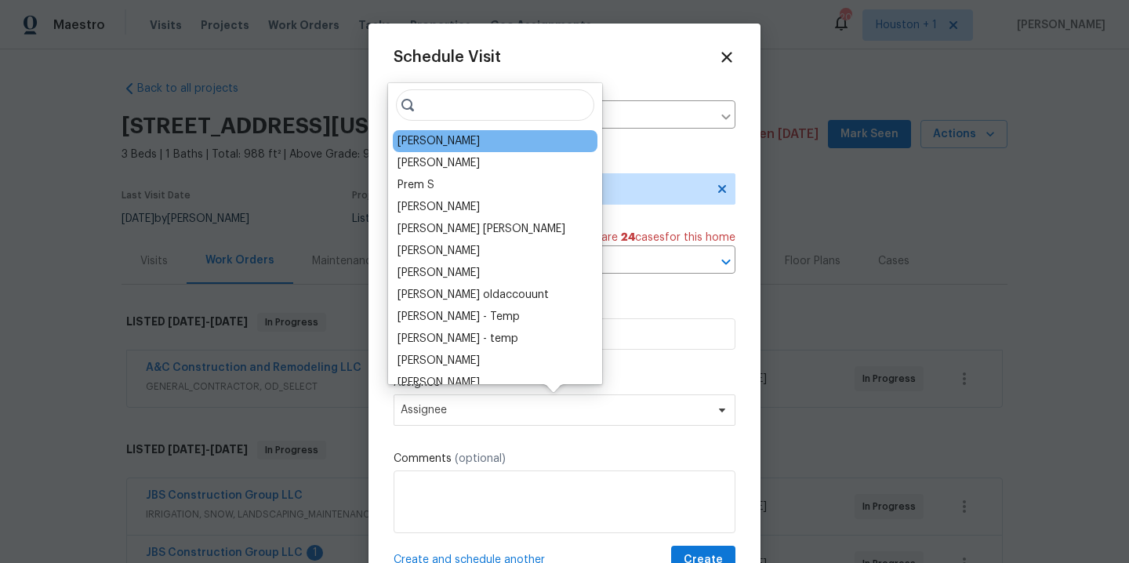
click at [455, 134] on div "[PERSON_NAME]" at bounding box center [438, 141] width 82 height 16
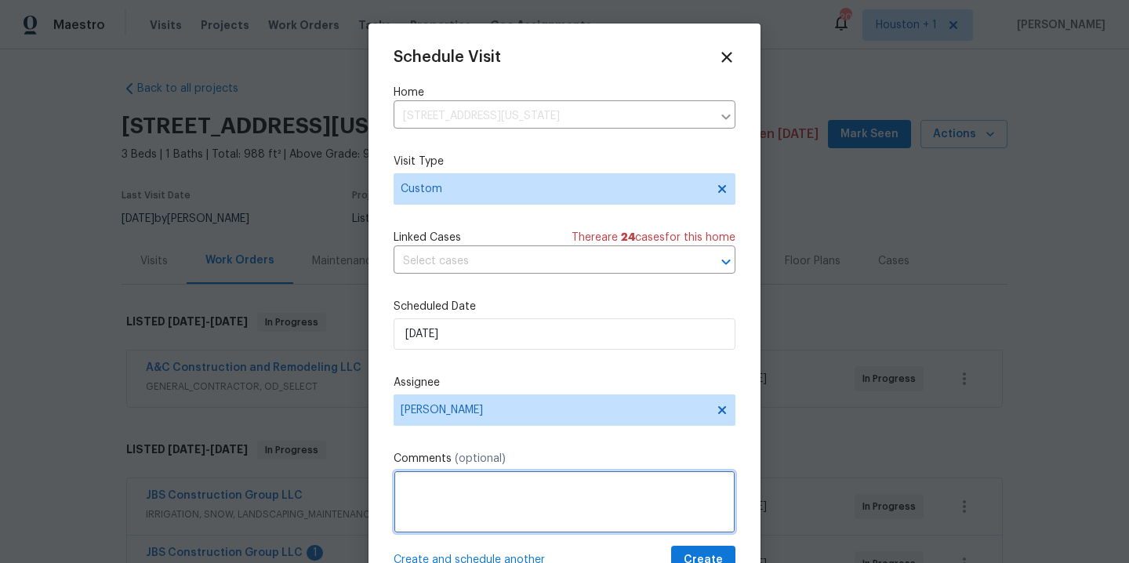
click at [452, 509] on textarea at bounding box center [565, 501] width 342 height 63
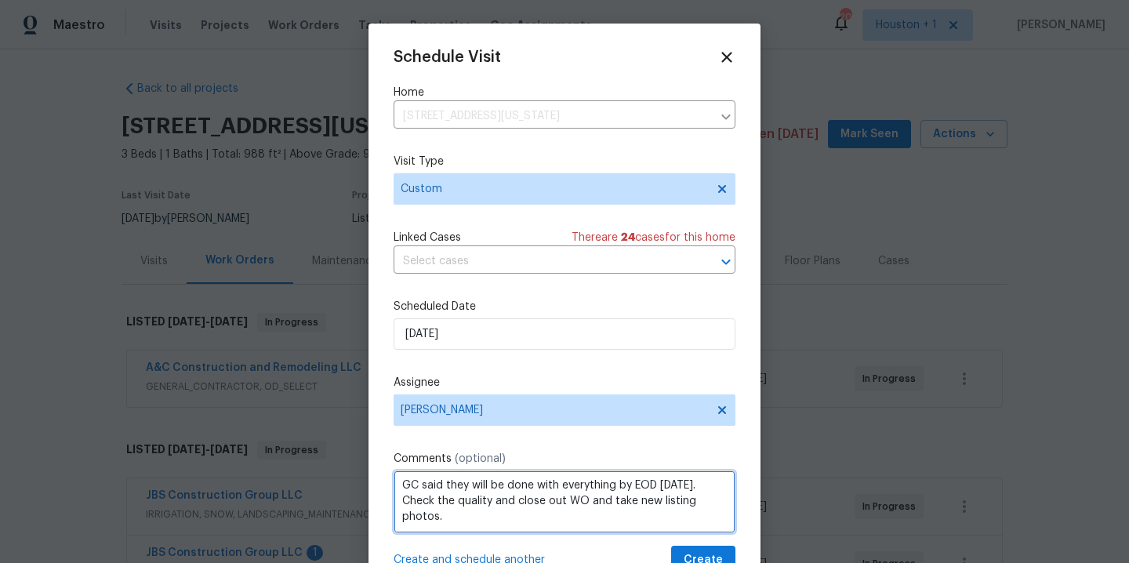
scroll to position [28, 0]
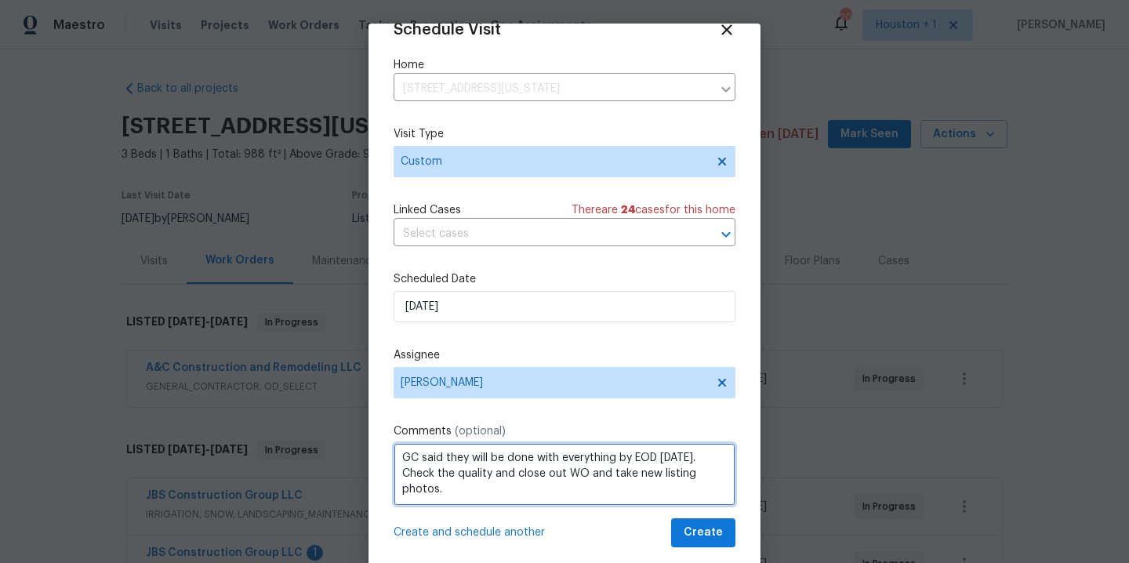
type textarea "GC said they will be done with everything by EOD [DATE]. Check the quality and …"
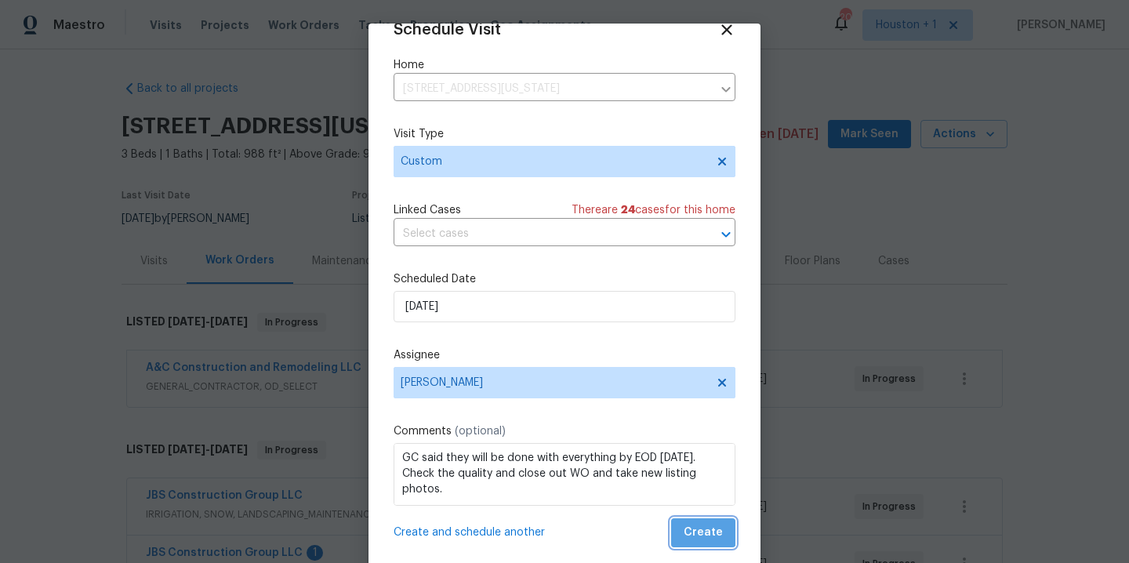
click at [688, 528] on span "Create" at bounding box center [703, 533] width 39 height 20
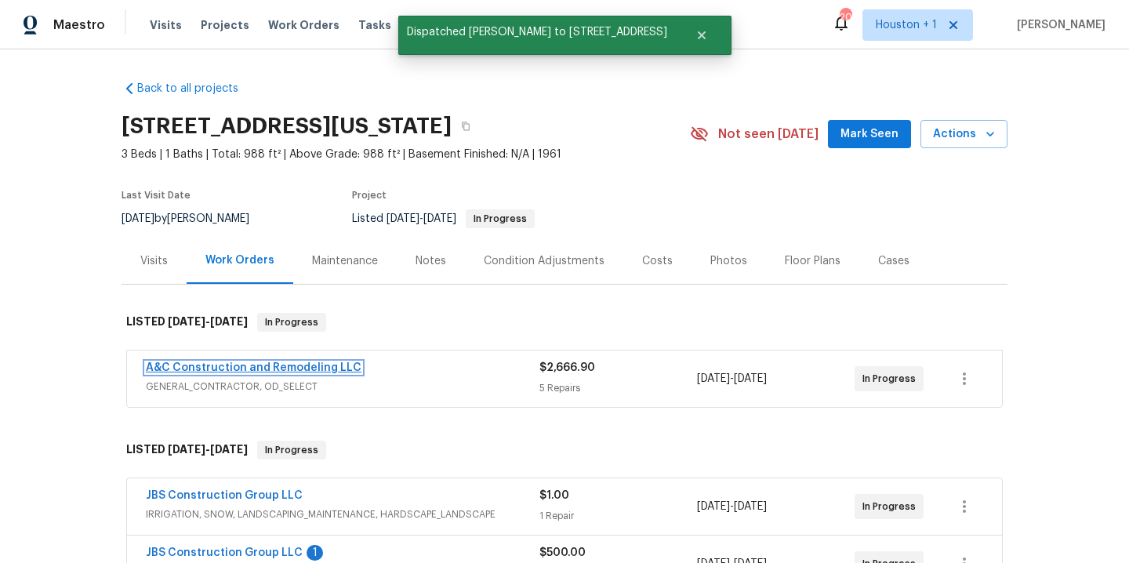
click at [300, 368] on link "A&C Construction and Remodeling LLC" at bounding box center [254, 367] width 216 height 11
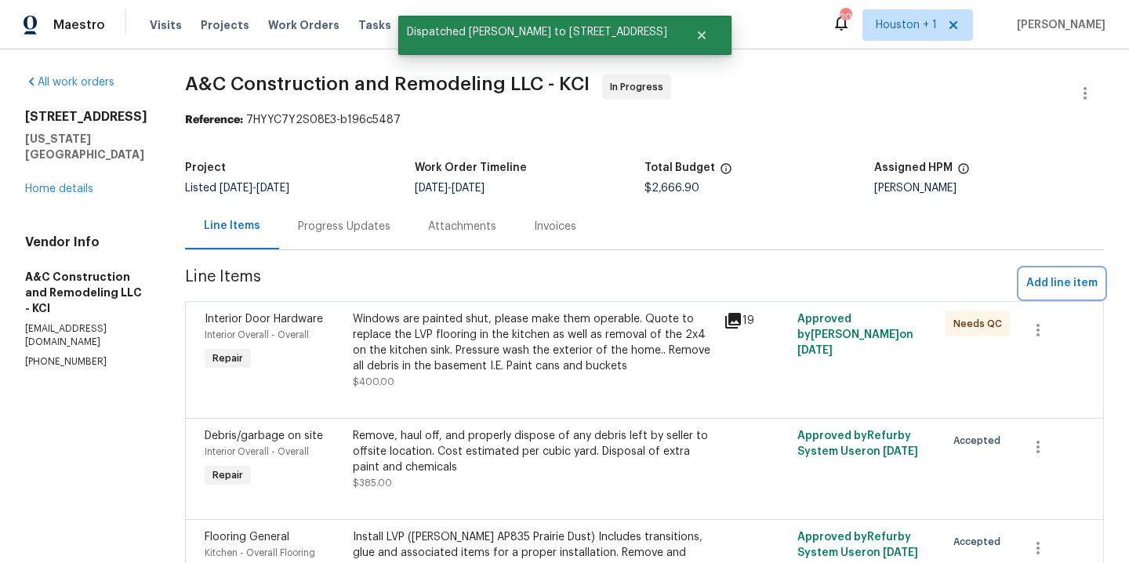
click at [1046, 285] on span "Add line item" at bounding box center [1061, 284] width 71 height 20
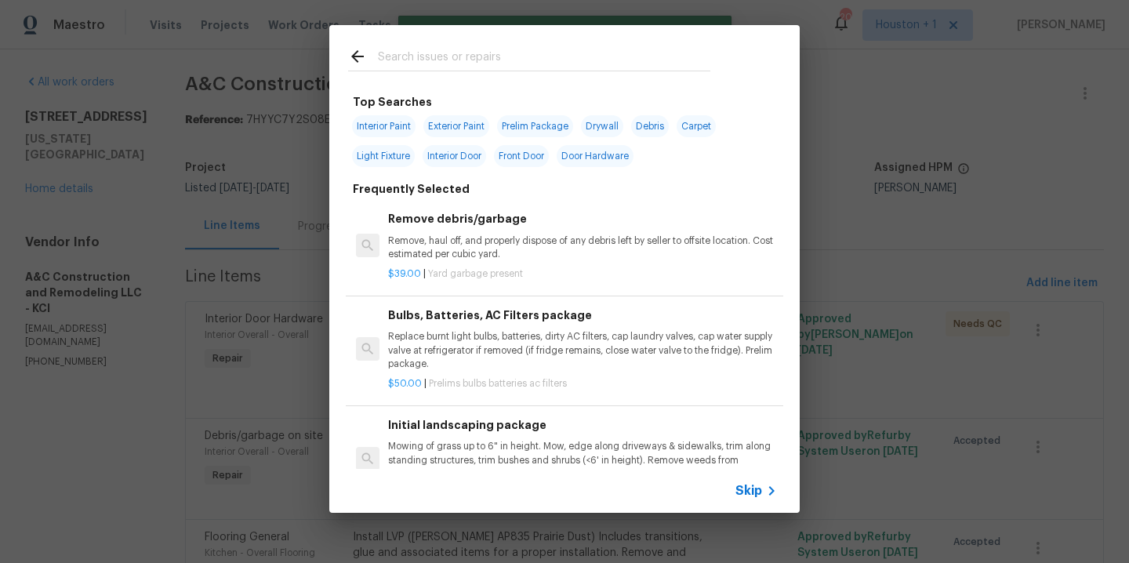
click at [448, 129] on span "Exterior Paint" at bounding box center [456, 126] width 66 height 22
type input "Exterior Paint"
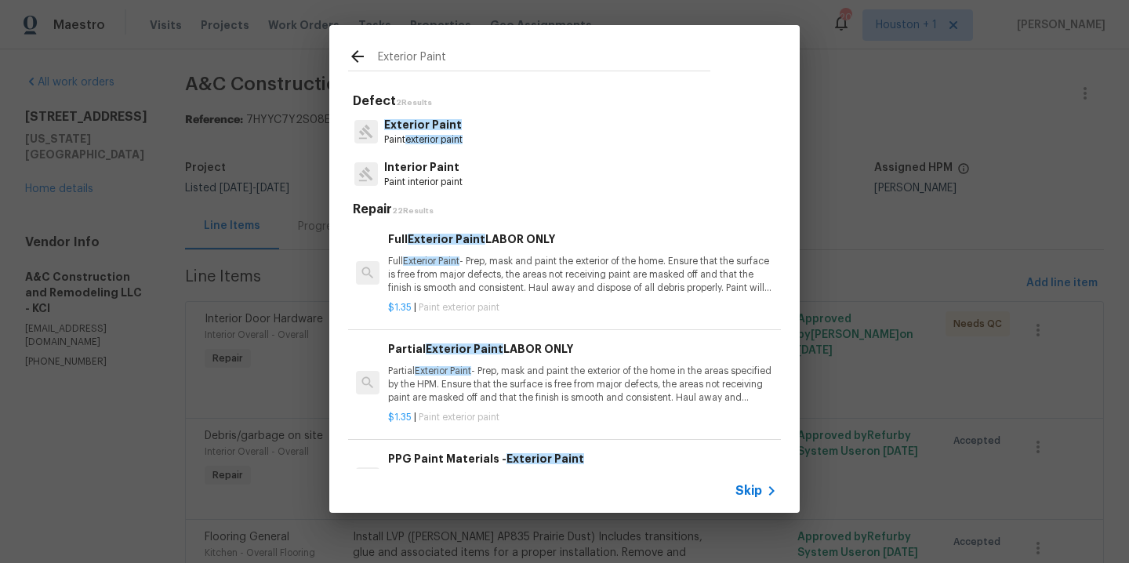
click at [434, 143] on span "exterior paint" at bounding box center [433, 139] width 57 height 9
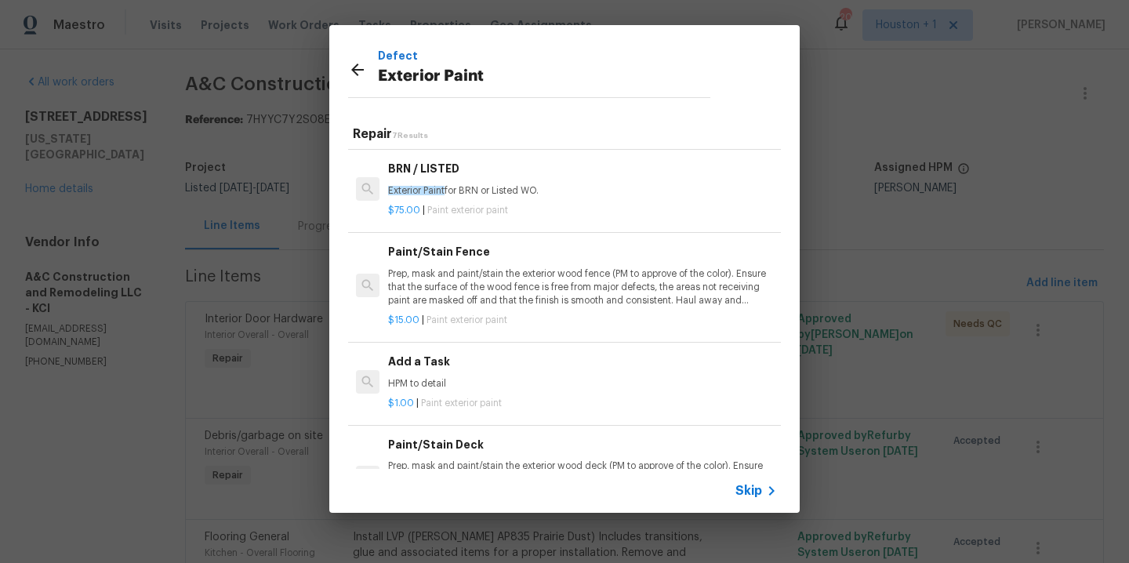
scroll to position [310, 0]
click at [420, 390] on div "$1.00 | Paint exterior paint" at bounding box center [582, 400] width 389 height 20
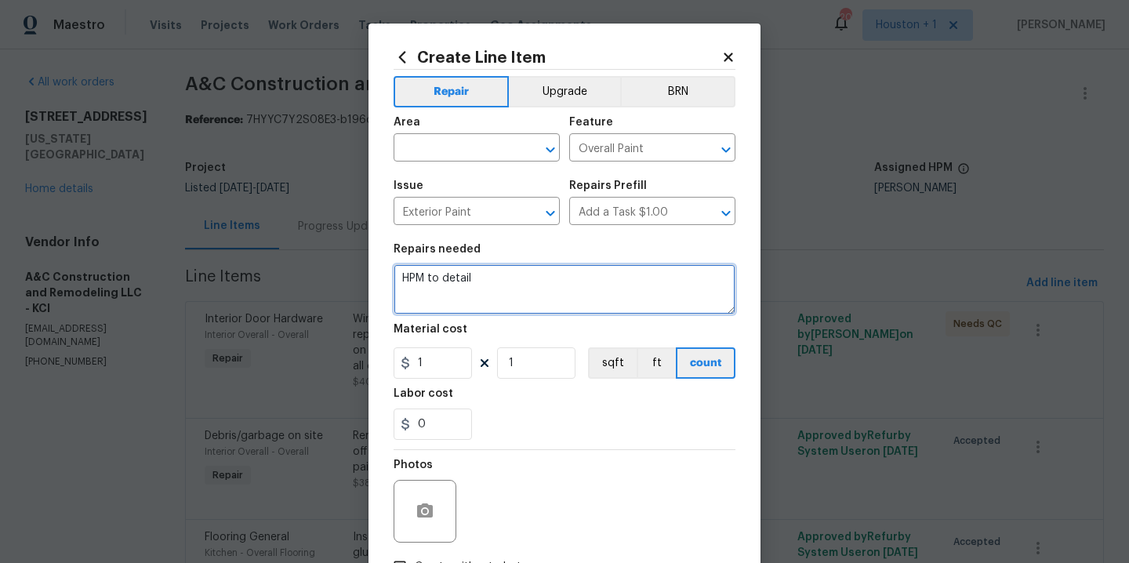
click at [513, 295] on textarea "HPM to detail" at bounding box center [565, 289] width 342 height 50
type textarea "Paint the exterior front of the home from corner to corner. Match existing pain…"
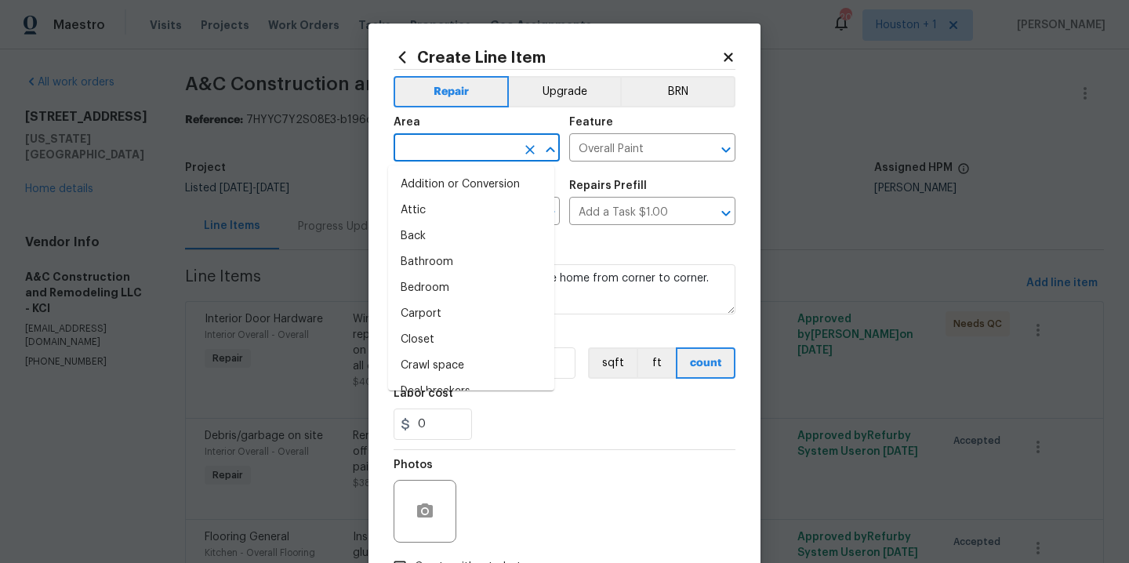
type input "543.4"
click at [452, 145] on input "text" at bounding box center [455, 149] width 122 height 24
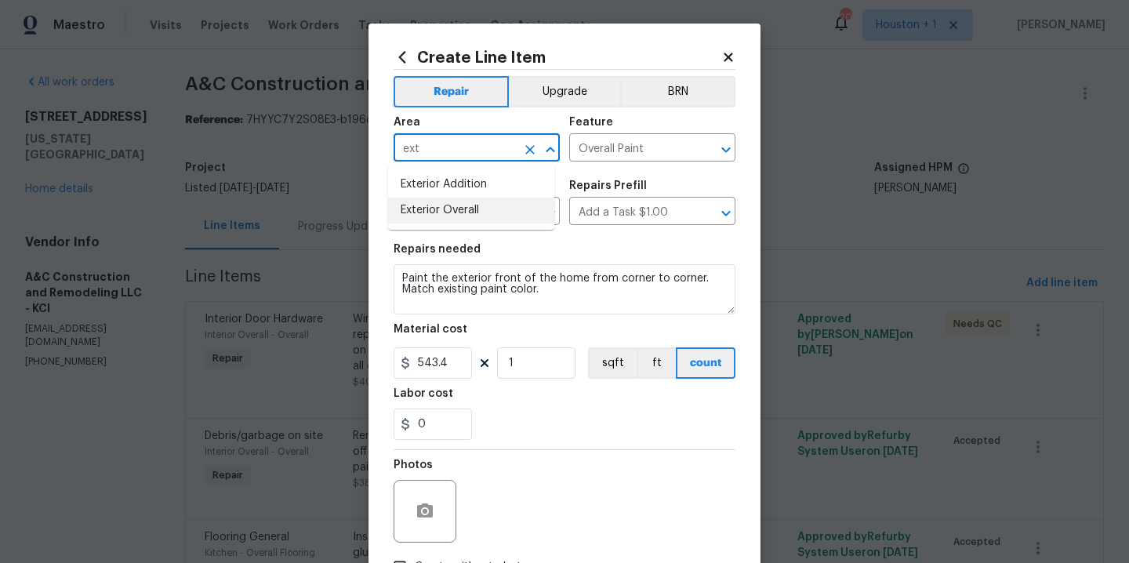
click at [459, 214] on li "Exterior Overall" at bounding box center [471, 211] width 166 height 26
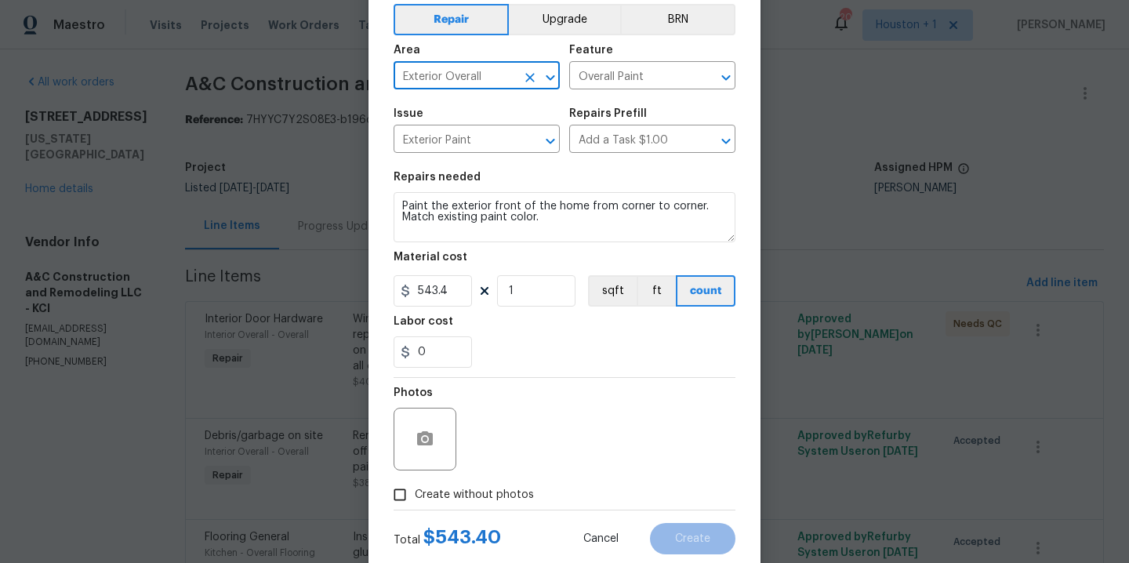
scroll to position [113, 0]
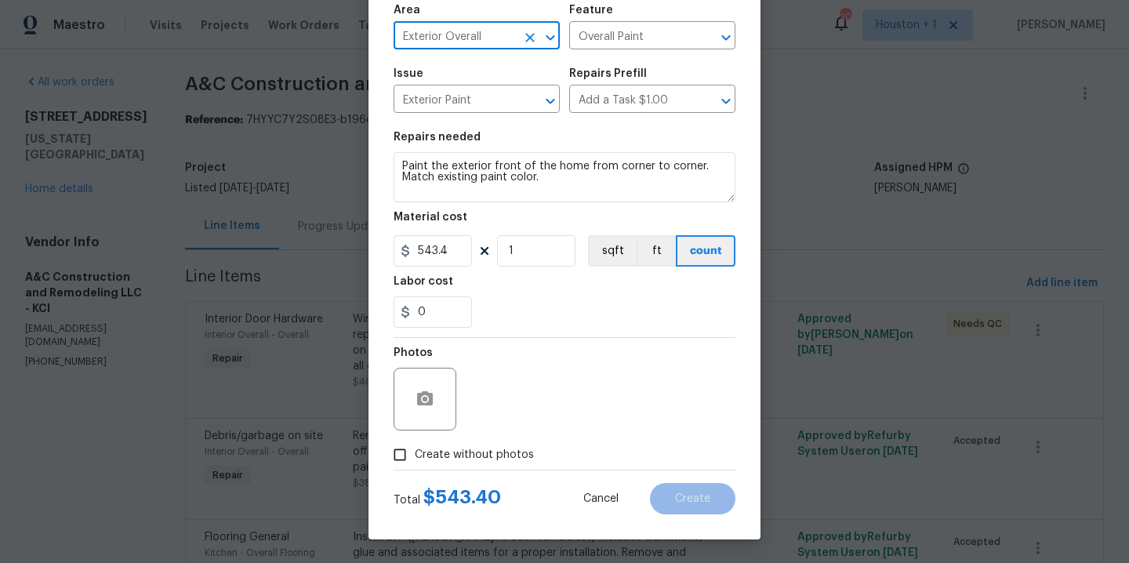
type input "Exterior Overall"
click at [508, 455] on span "Create without photos" at bounding box center [474, 455] width 119 height 16
click at [415, 455] on input "Create without photos" at bounding box center [400, 455] width 30 height 30
checkbox input "true"
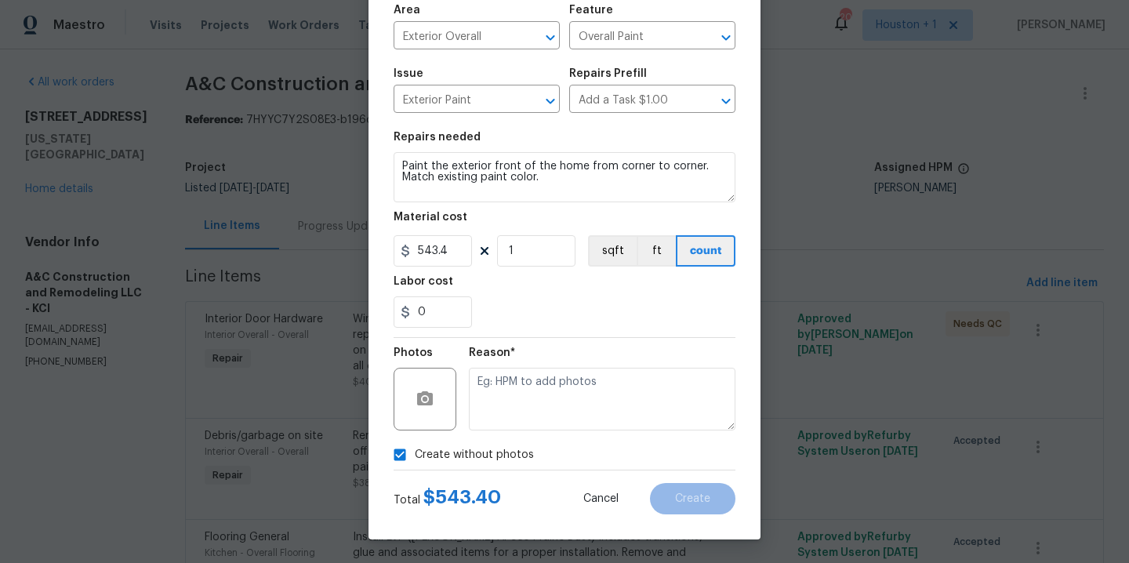
click at [552, 408] on textarea at bounding box center [602, 399] width 267 height 63
type textarea "."
click at [687, 499] on span "Create" at bounding box center [692, 499] width 35 height 12
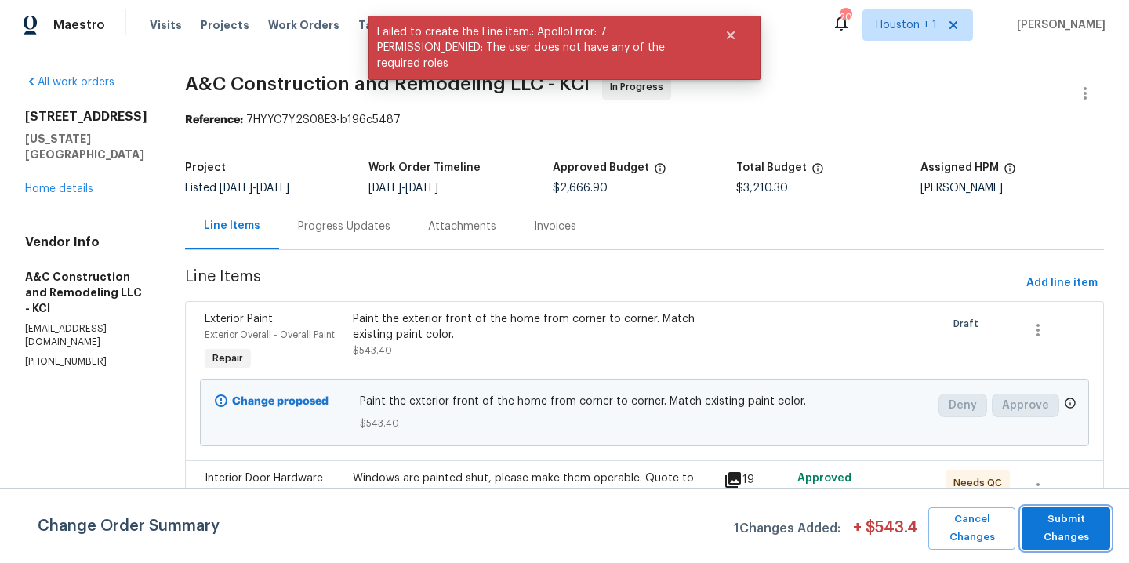
click at [1085, 539] on span "Submit Changes" at bounding box center [1065, 528] width 73 height 36
